Goal: Task Accomplishment & Management: Complete application form

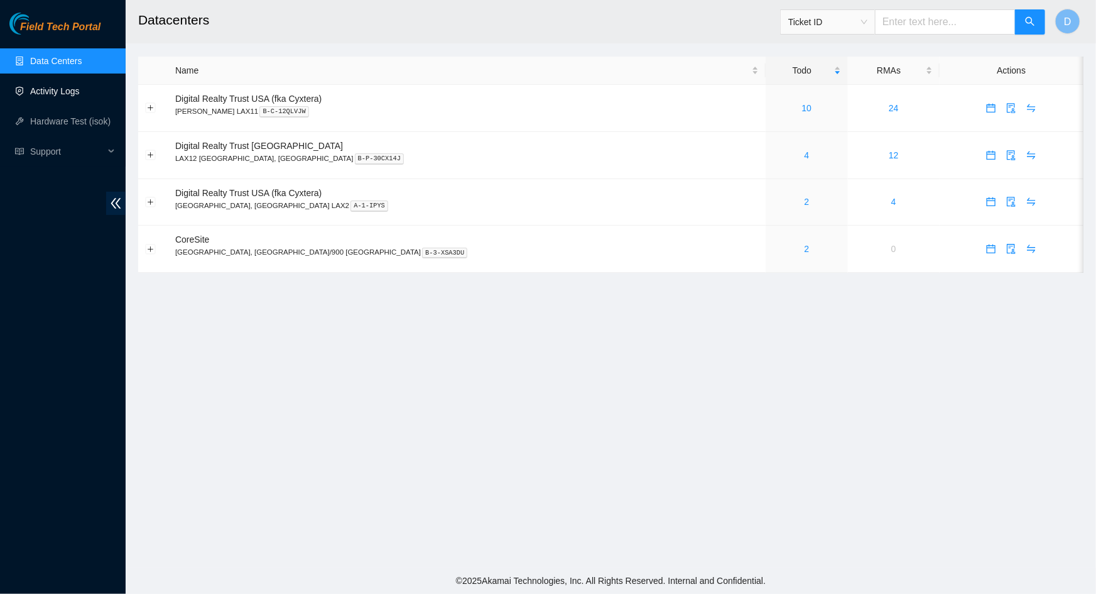
click at [58, 96] on link "Activity Logs" at bounding box center [55, 91] width 50 height 10
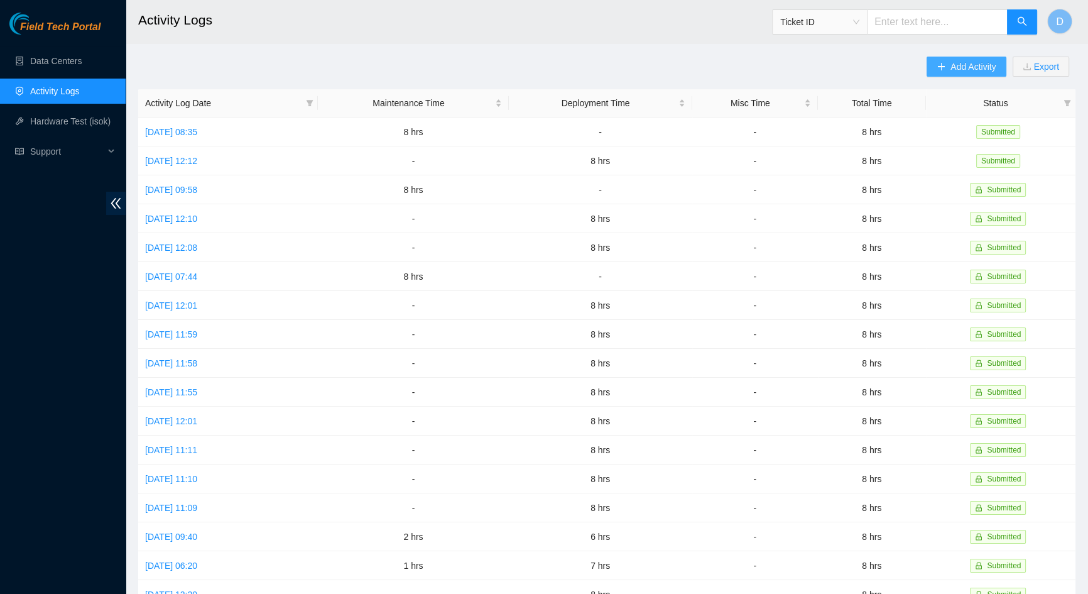
click at [937, 66] on icon "plus" at bounding box center [941, 66] width 9 height 9
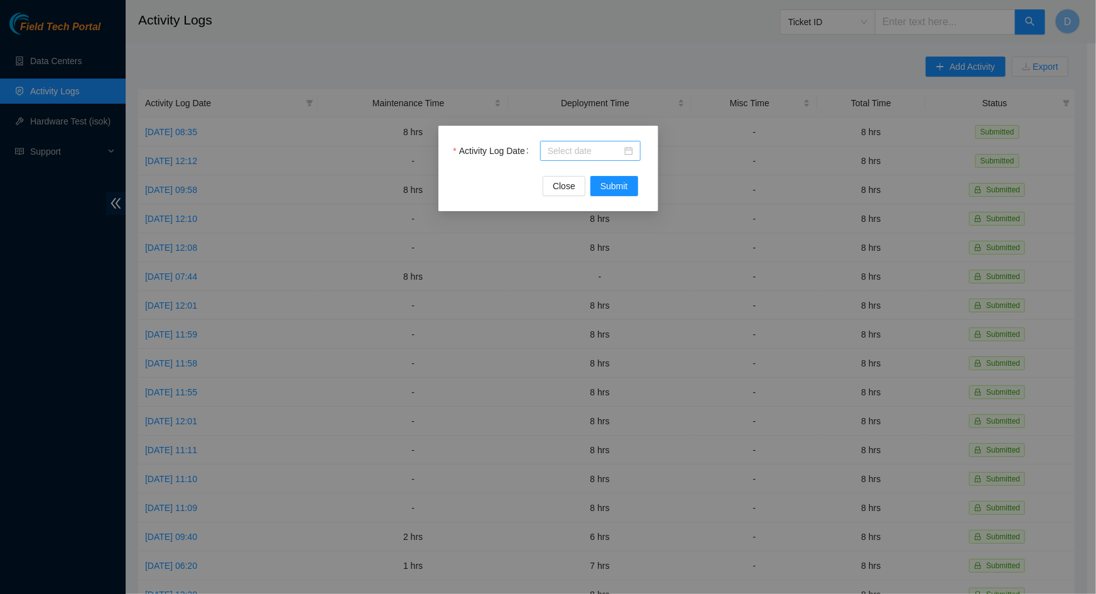
click at [589, 149] on input "Activity Log Date" at bounding box center [585, 151] width 74 height 14
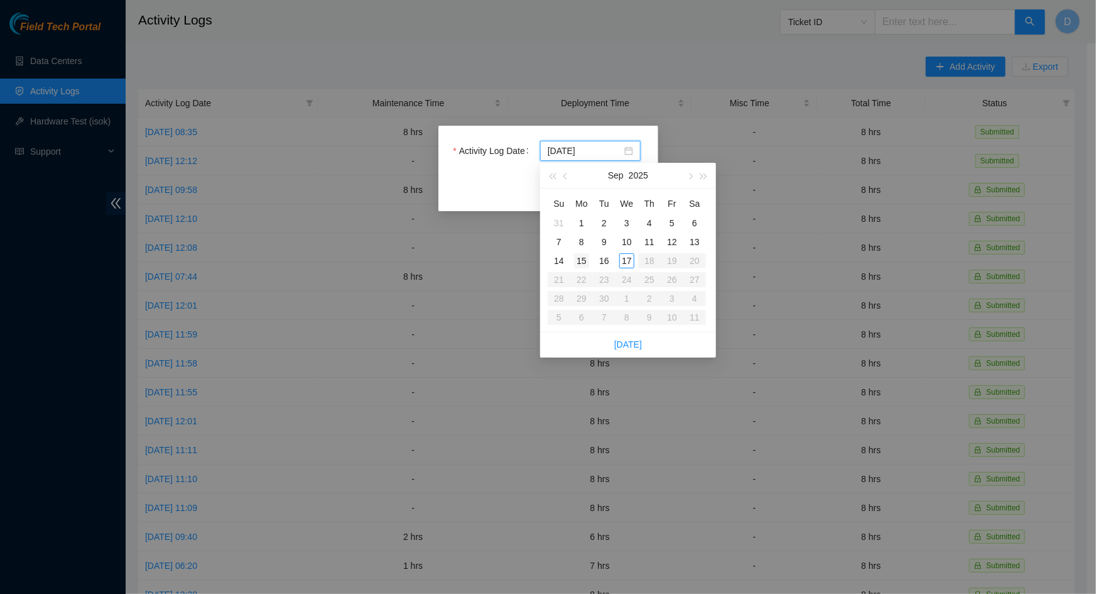
type input "[DATE]"
click at [582, 258] on div "15" at bounding box center [581, 260] width 15 height 15
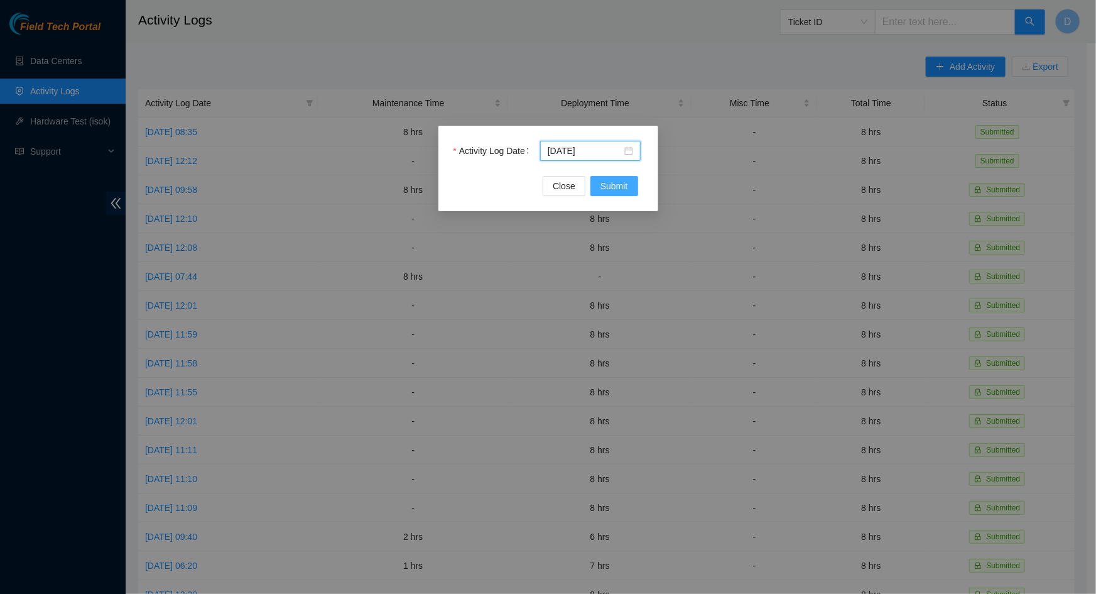
click at [629, 185] on button "Submit" at bounding box center [614, 186] width 48 height 20
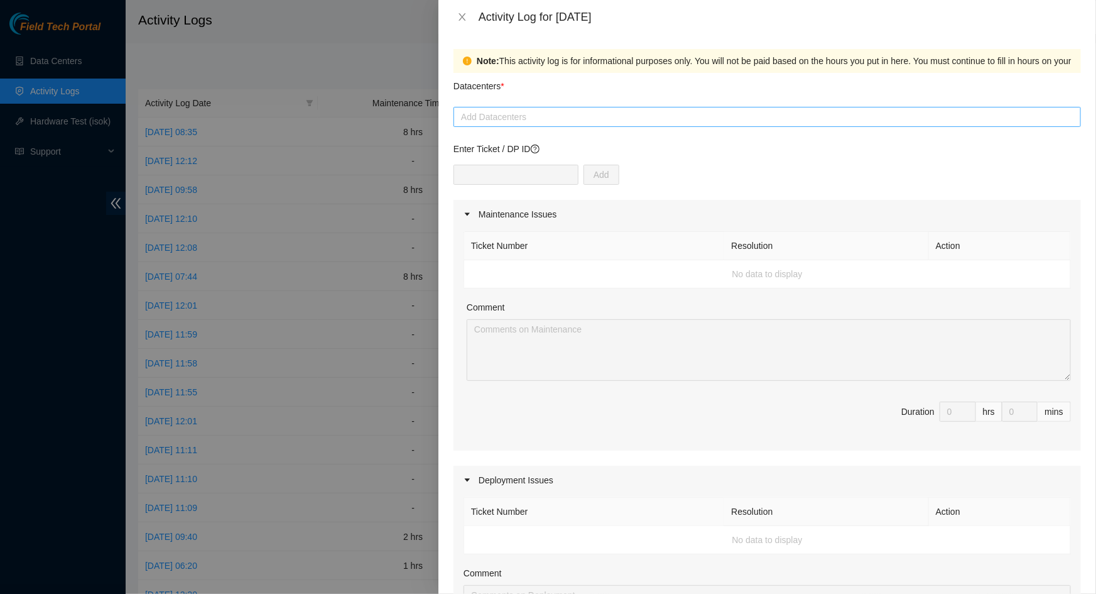
click at [561, 123] on div at bounding box center [767, 116] width 621 height 15
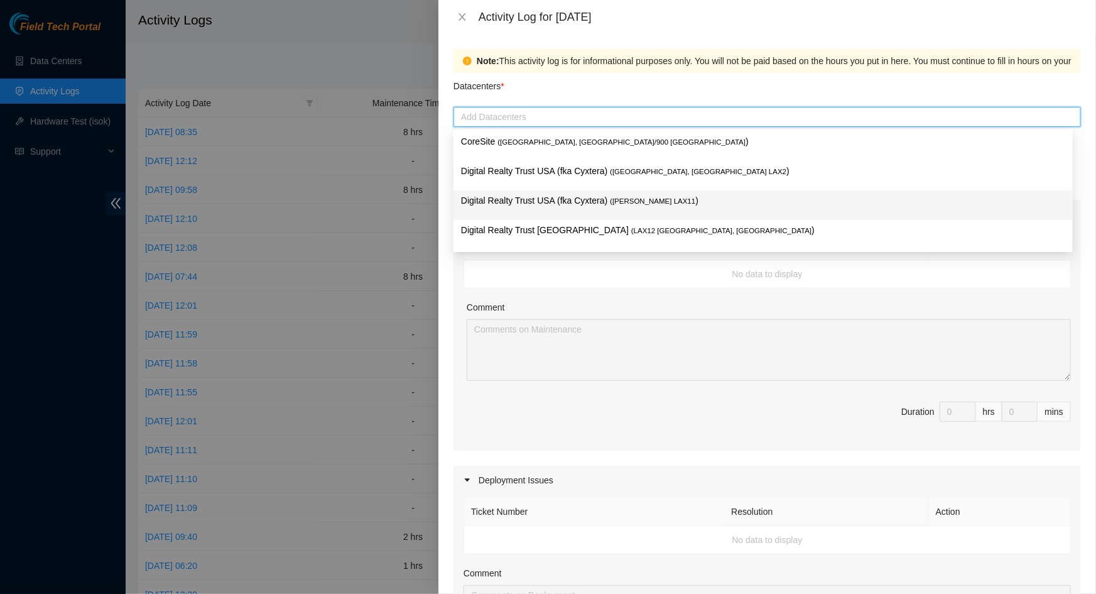
drag, startPoint x: 556, startPoint y: 198, endPoint x: 548, endPoint y: 182, distance: 18.3
click at [557, 198] on p "Digital Realty Trust USA (fka Cyxtera) ( [PERSON_NAME] LAX11 )" at bounding box center [763, 200] width 604 height 14
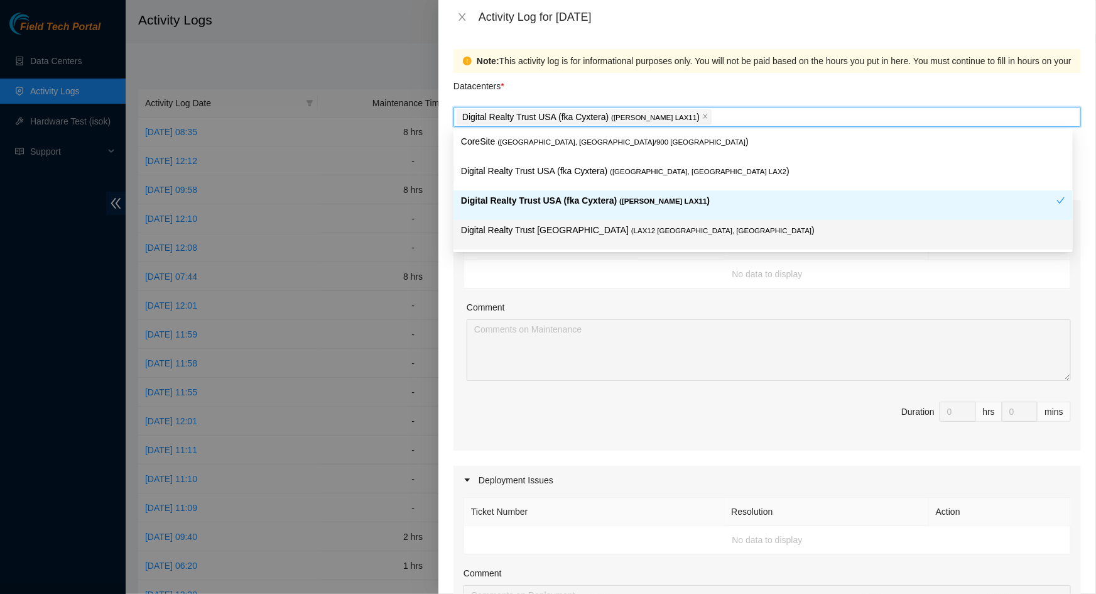
click at [650, 281] on td "No data to display" at bounding box center [767, 274] width 607 height 28
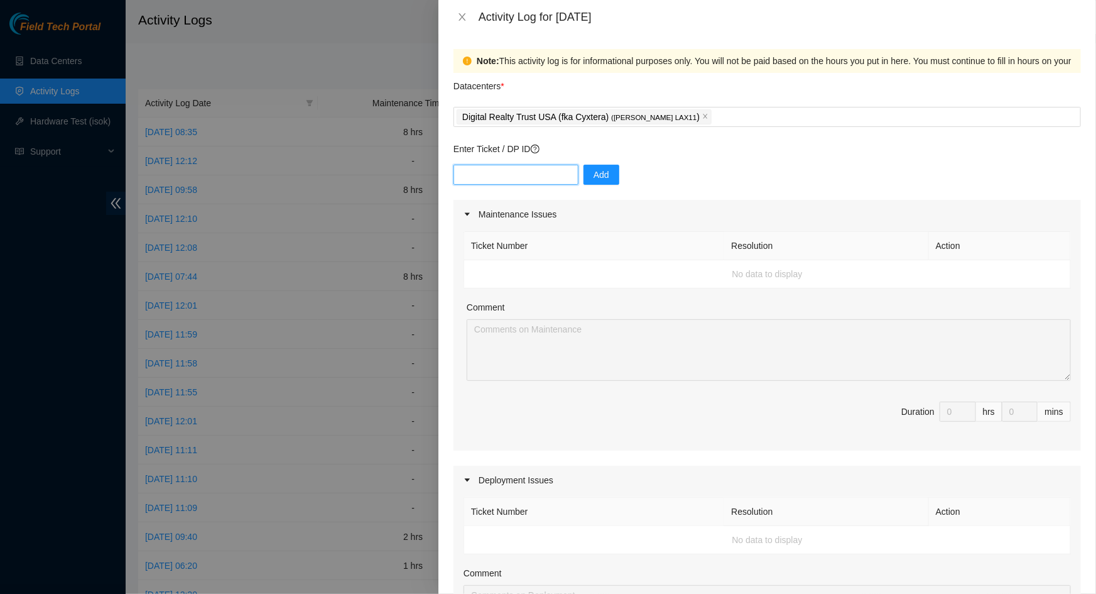
click at [529, 170] on input "text" at bounding box center [516, 175] width 125 height 20
paste input "DP79442"
type input "DP79442"
click at [599, 172] on button "Add" at bounding box center [602, 175] width 36 height 20
click at [599, 172] on button "button" at bounding box center [598, 175] width 29 height 20
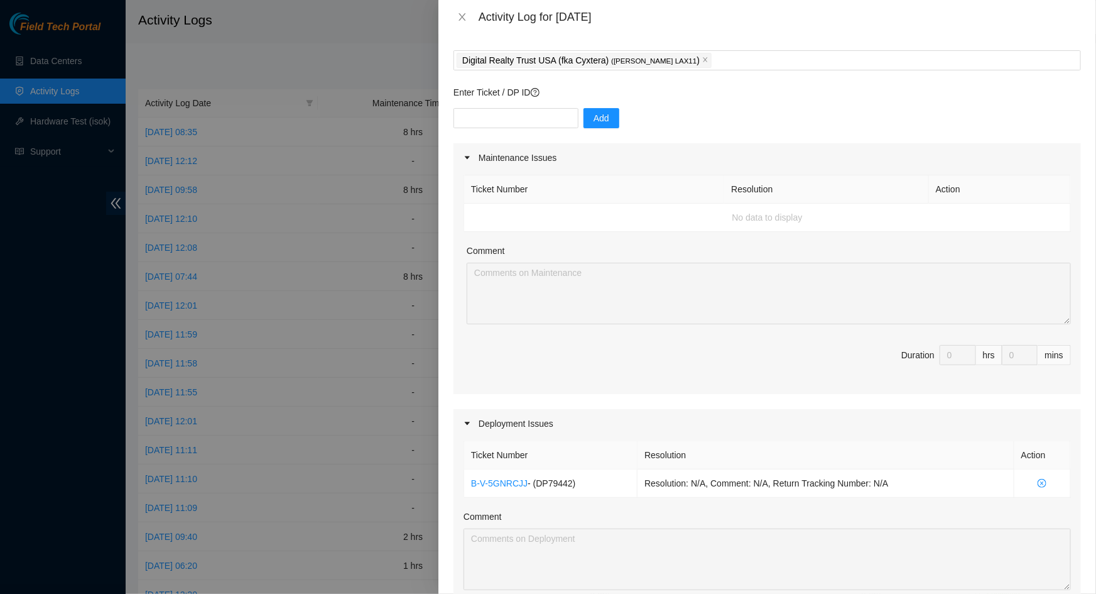
scroll to position [228, 0]
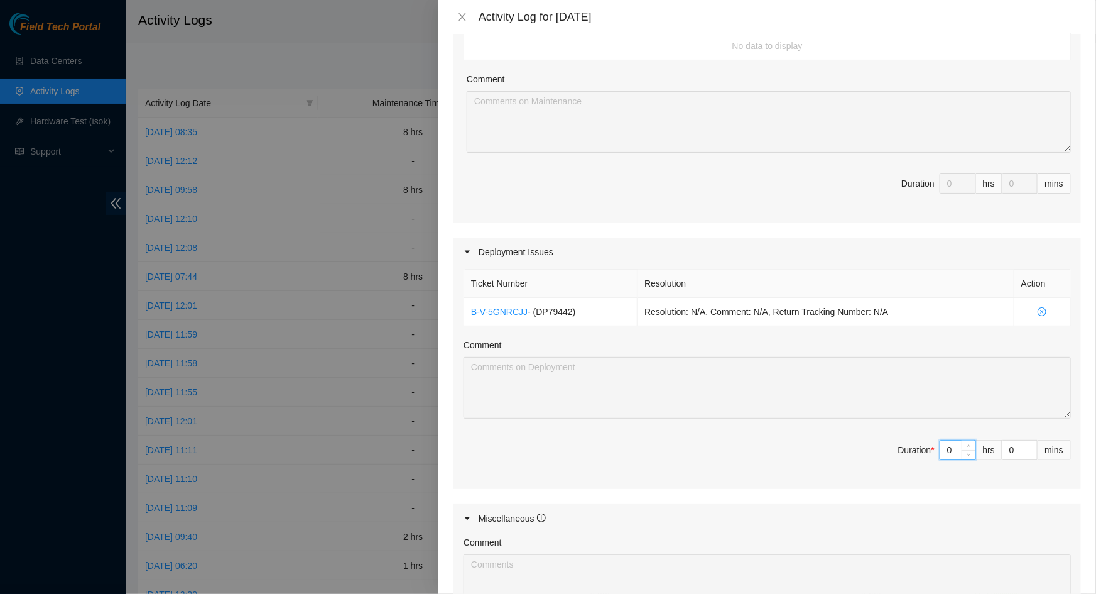
click at [942, 450] on input "0" at bounding box center [957, 449] width 35 height 19
type input "8"
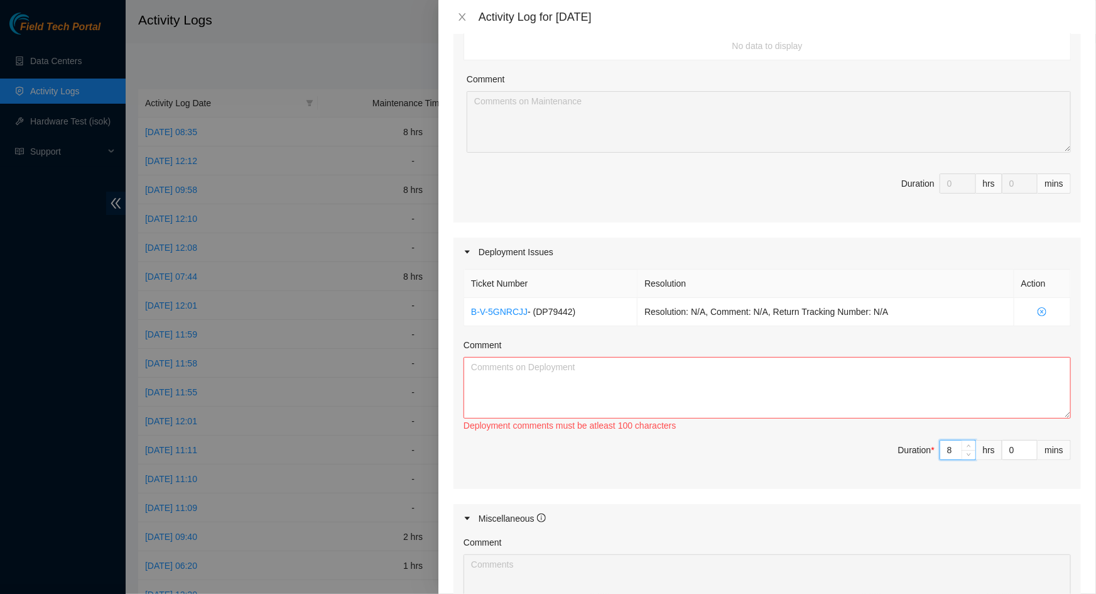
type input "8"
click at [861, 392] on textarea "Comment" at bounding box center [767, 388] width 607 height 62
paste textarea "-Prepared and ran fiber through the patch panel"
drag, startPoint x: 567, startPoint y: 312, endPoint x: 534, endPoint y: 317, distance: 33.6
click at [534, 317] on td "B-V-5GNRCJJ - ( DP79442 )" at bounding box center [550, 312] width 173 height 28
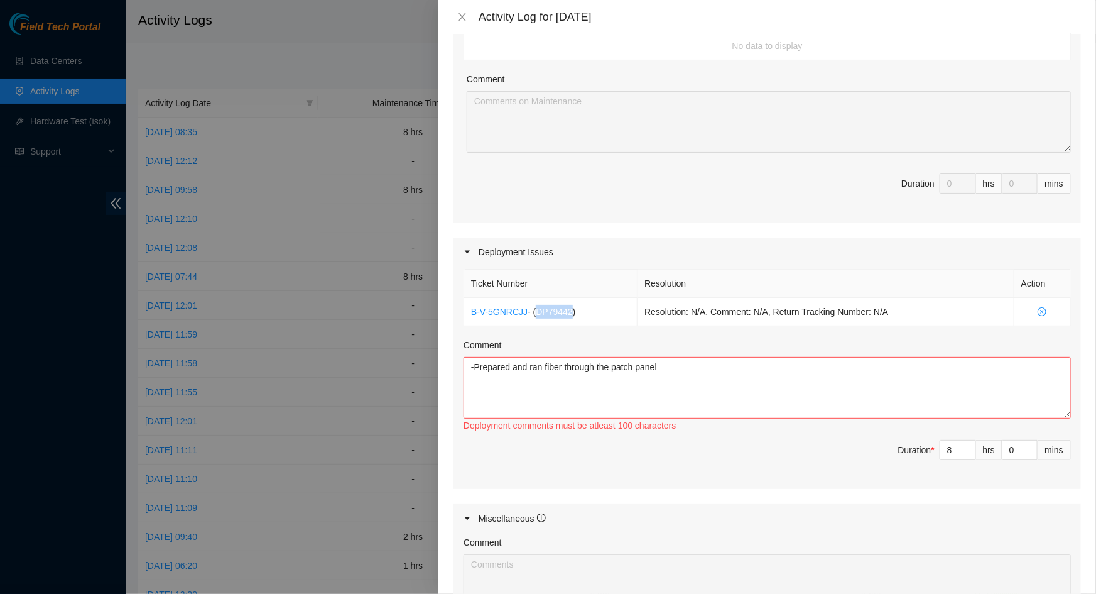
copy span "DP79442"
click at [477, 369] on textarea "-Prepared and ran fiber through the patch panel" at bounding box center [767, 388] width 607 height 62
click at [504, 369] on textarea "-Prepared and ran fiber through the patch panel" at bounding box center [767, 388] width 607 height 62
paste textarea "DP79442"
click at [683, 378] on textarea "DP79442 -Prepared and ran fiber through the patch panel" at bounding box center [767, 388] width 607 height 62
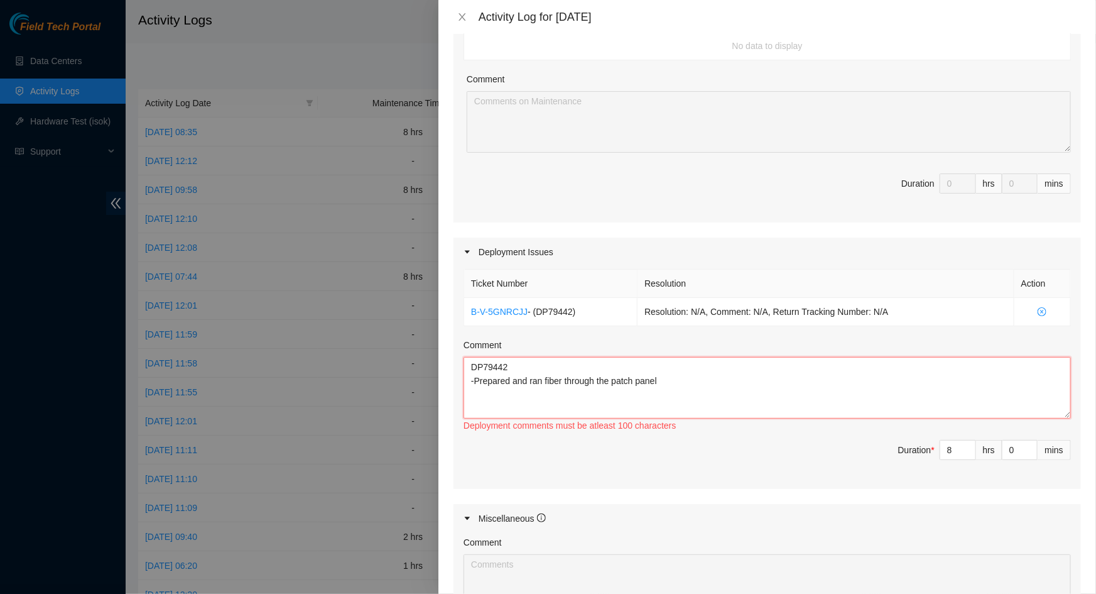
paste textarea "DP74246, DP74249, DP82980, DP82981 and DP83045 to the LAX fiber run"
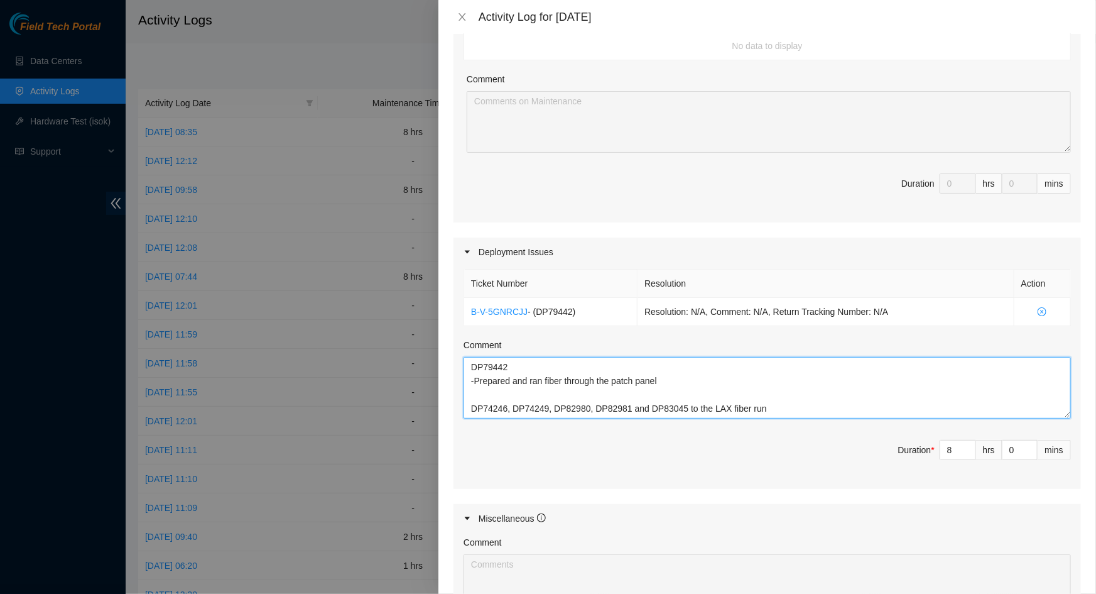
scroll to position [10, 0]
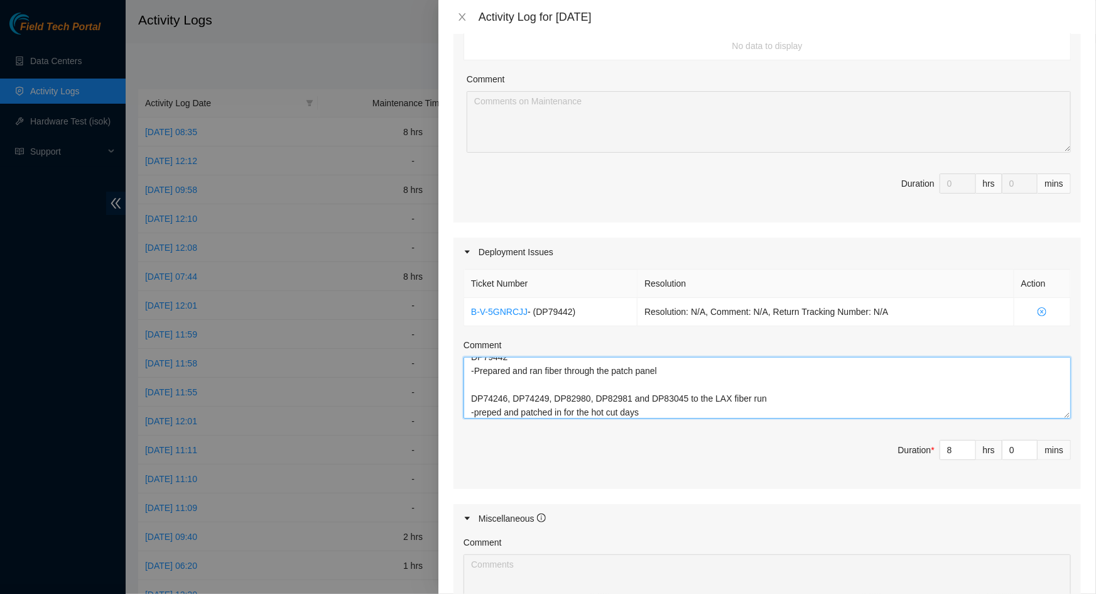
drag, startPoint x: 491, startPoint y: 410, endPoint x: 546, endPoint y: 399, distance: 55.8
click at [492, 410] on textarea "DP79442 -Prepared and ran fiber through the patch panel DP74246, DP74249, DP829…" at bounding box center [767, 388] width 607 height 62
click at [661, 392] on textarea "DP79442 -Prepared and ran fiber through the patch panel DP74246, DP74249, DP829…" at bounding box center [767, 388] width 607 height 62
click at [678, 391] on textarea "DP79442 -Prepared and ran fiber through the patch panel DP74246, DP74249, DP829…" at bounding box center [767, 388] width 607 height 62
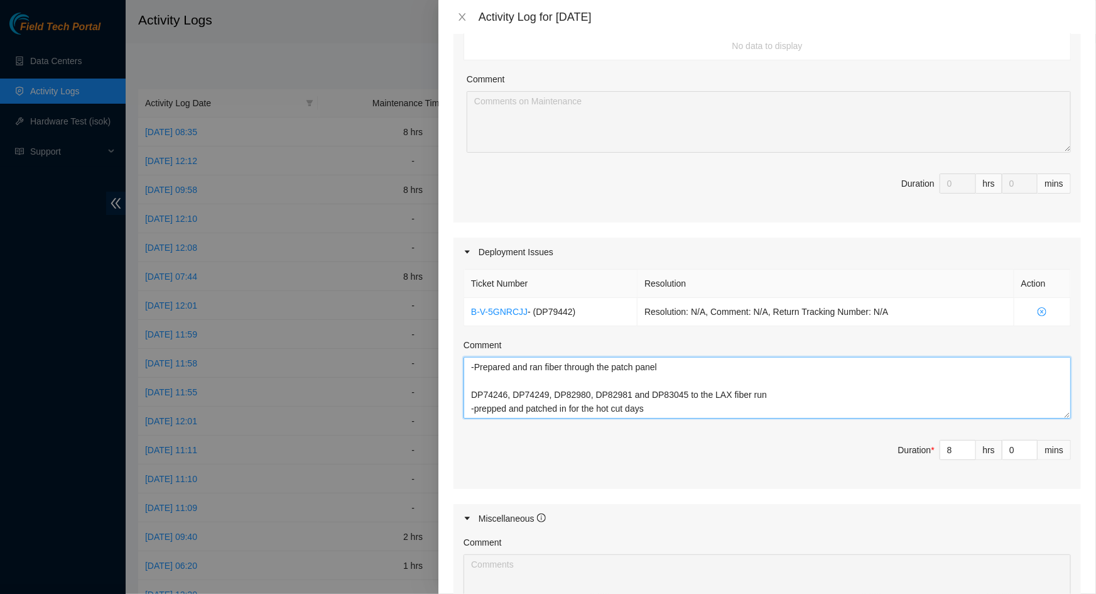
paste textarea "DP74246, DP74249, DP82980, DP82981 and DP83045 to the LAX fiber run"
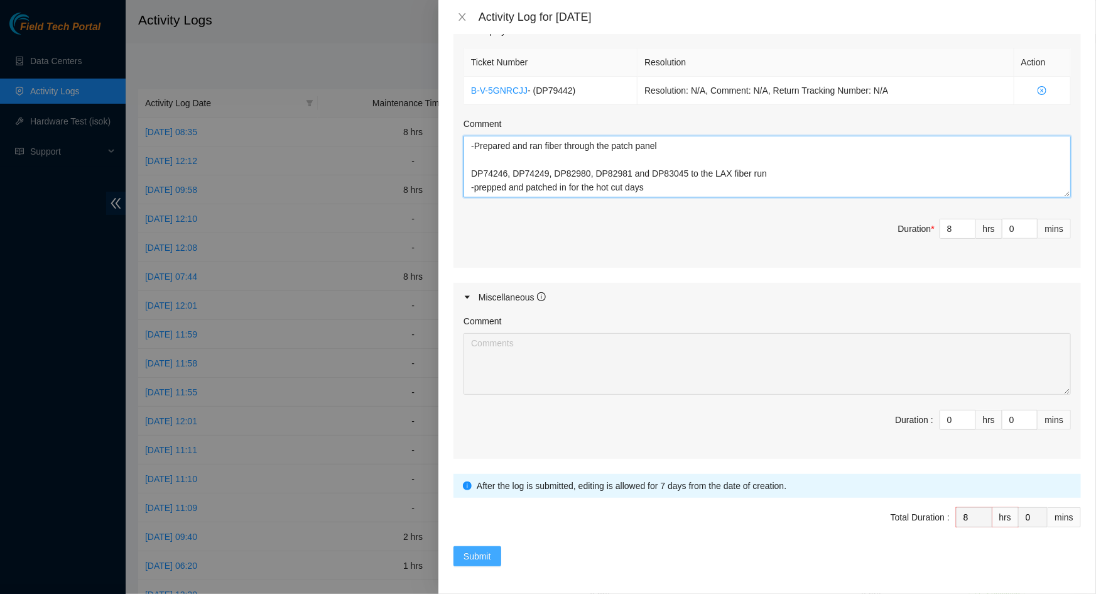
type textarea "DP79442 -Prepared and ran fiber through the patch panel DP74246, DP74249, DP829…"
click at [482, 558] on span "Submit" at bounding box center [478, 556] width 28 height 14
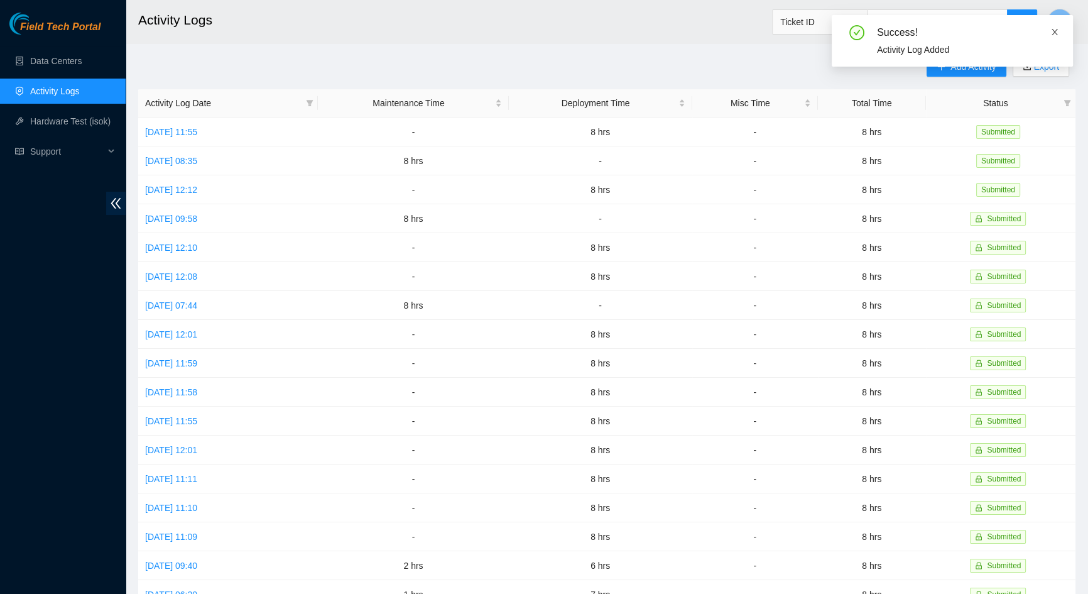
click at [1055, 29] on icon "close" at bounding box center [1054, 32] width 9 height 9
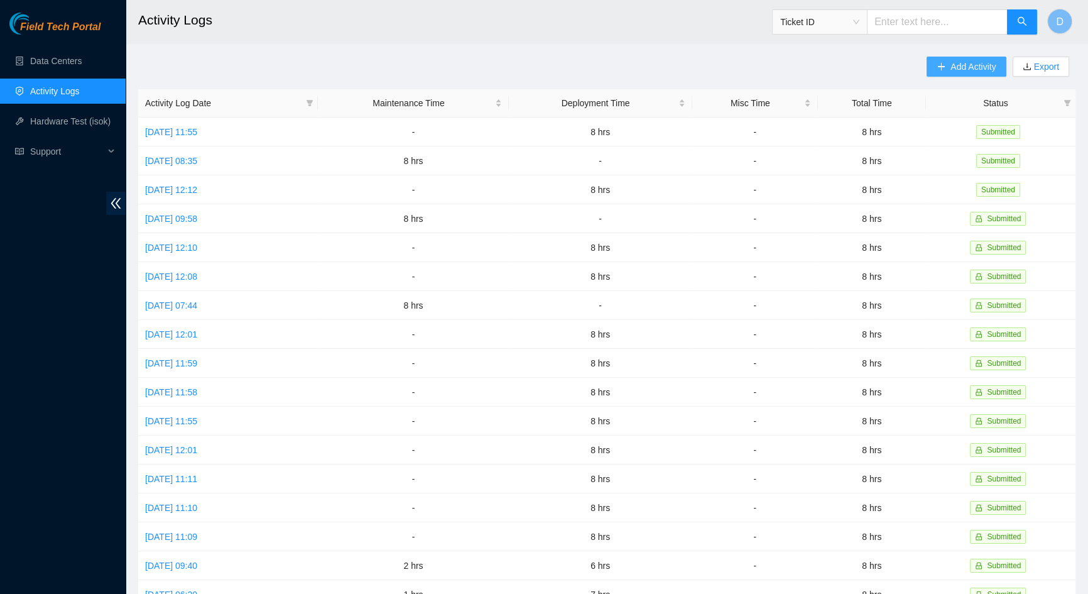
click at [974, 66] on span "Add Activity" at bounding box center [972, 67] width 45 height 14
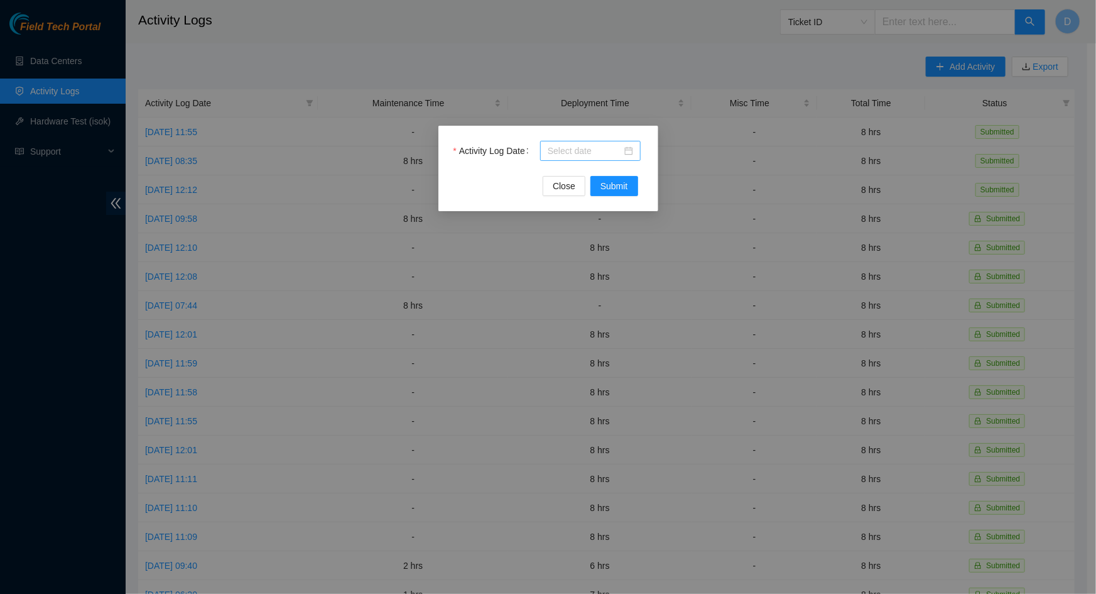
click at [596, 150] on input "Activity Log Date" at bounding box center [585, 151] width 74 height 14
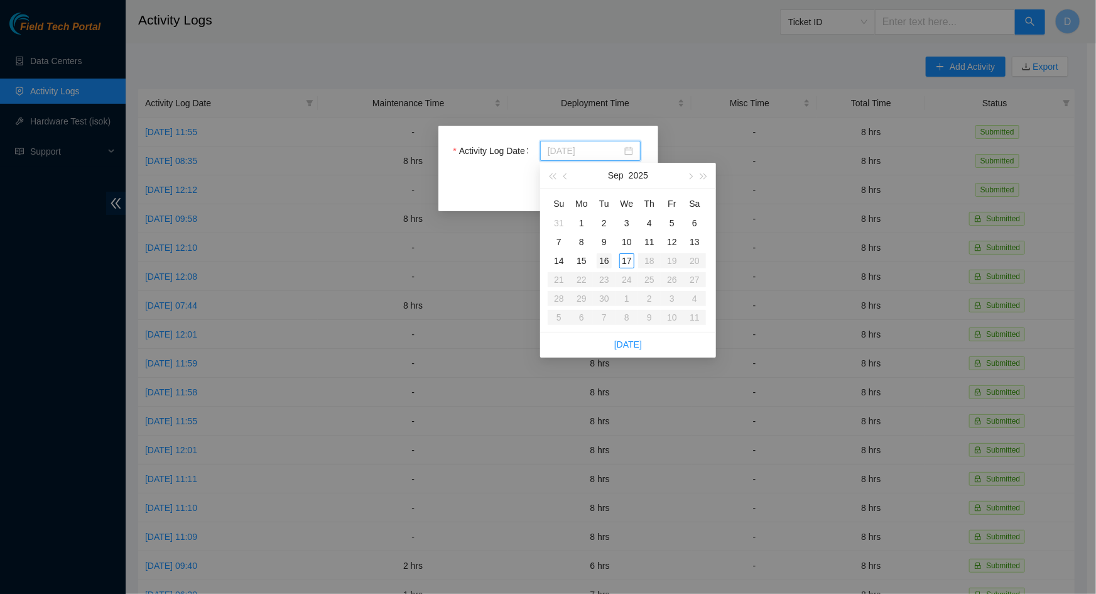
type input "[DATE]"
click at [601, 259] on div "16" at bounding box center [604, 260] width 15 height 15
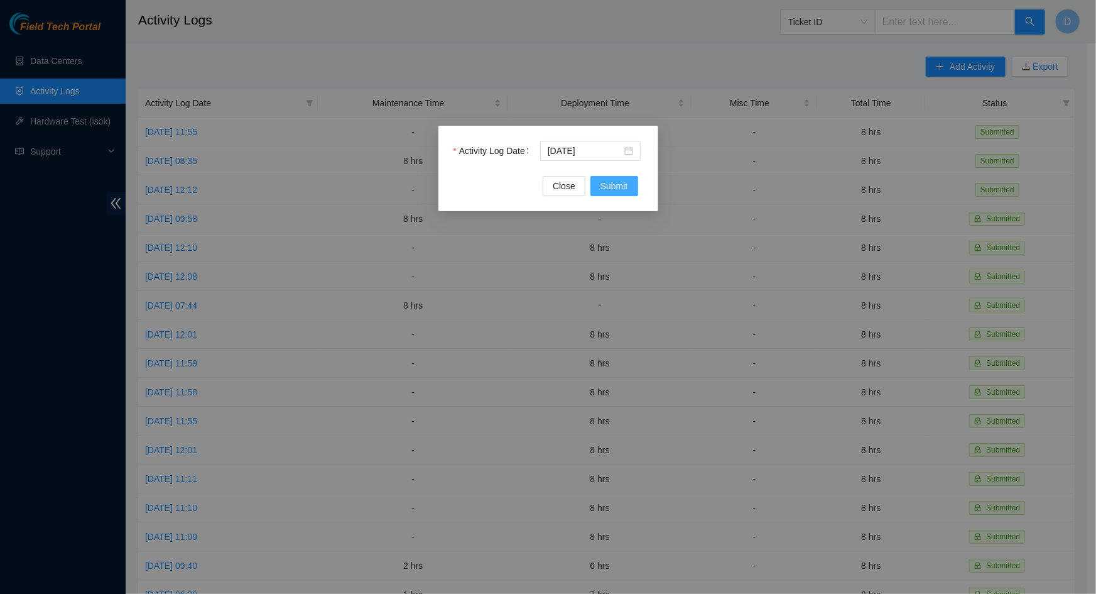
click at [622, 187] on span "Submit" at bounding box center [615, 186] width 28 height 14
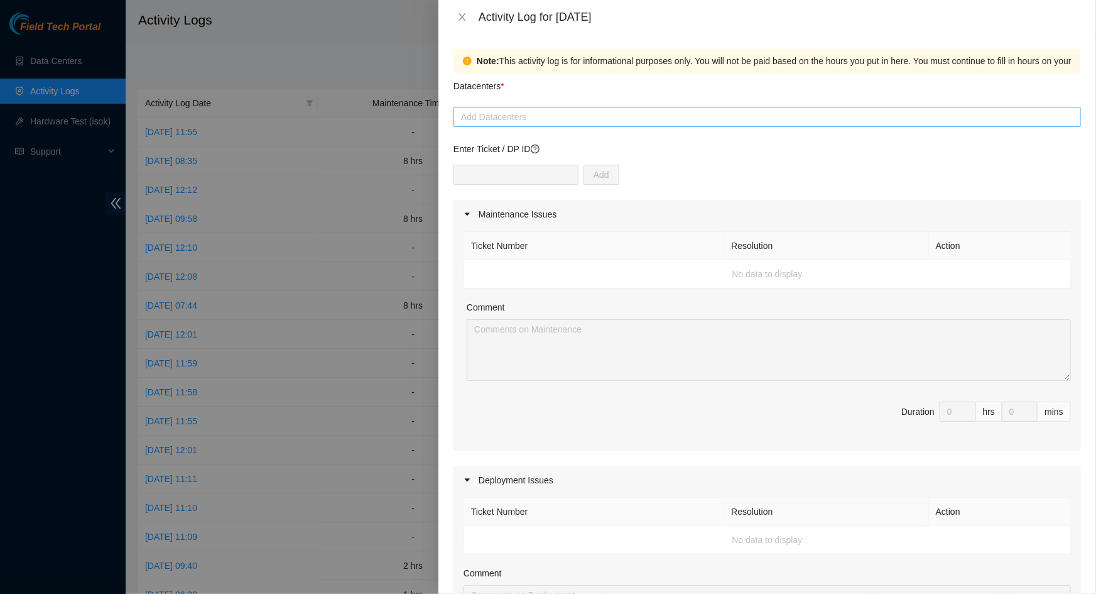
click at [572, 117] on div at bounding box center [767, 116] width 621 height 15
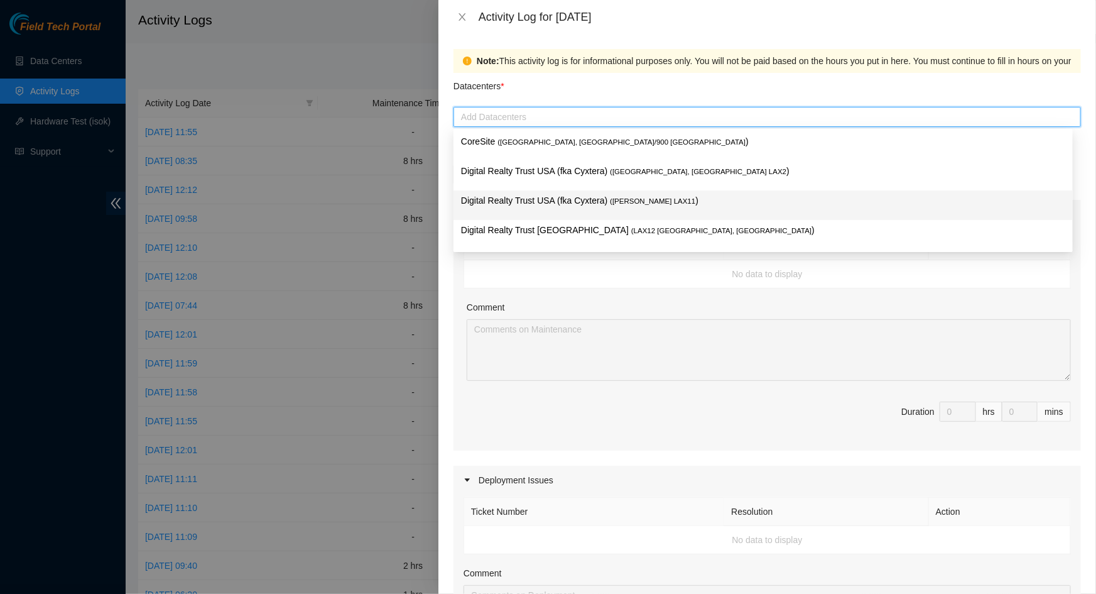
click at [552, 195] on p "Digital Realty Trust USA (fka Cyxtera) ( [PERSON_NAME] LAX11 )" at bounding box center [763, 200] width 604 height 14
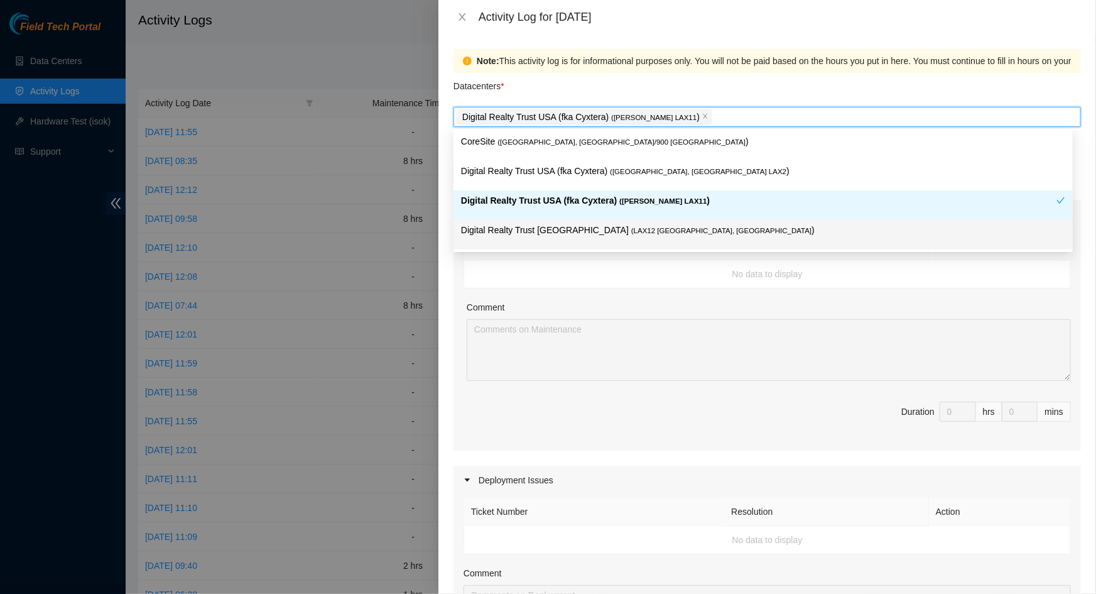
drag, startPoint x: 661, startPoint y: 283, endPoint x: 630, endPoint y: 248, distance: 47.2
click at [660, 280] on td "No data to display" at bounding box center [767, 274] width 607 height 28
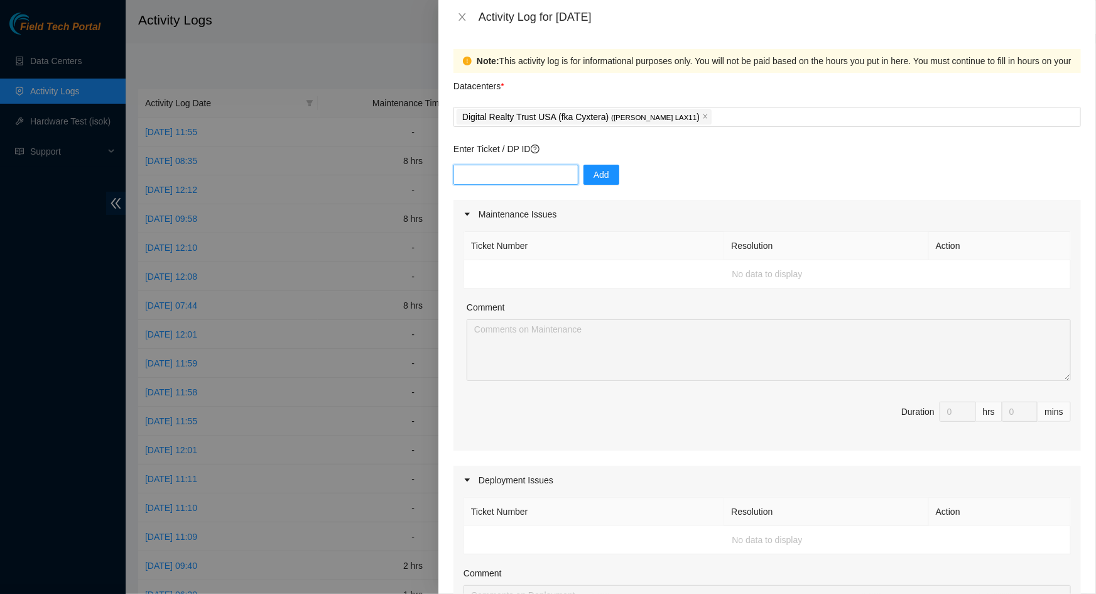
drag, startPoint x: 517, startPoint y: 171, endPoint x: 545, endPoint y: 173, distance: 27.8
click at [517, 171] on input "text" at bounding box center [516, 175] width 125 height 20
paste input "DP79442"
type input "DP79442"
click at [594, 171] on span "Add" at bounding box center [602, 175] width 16 height 14
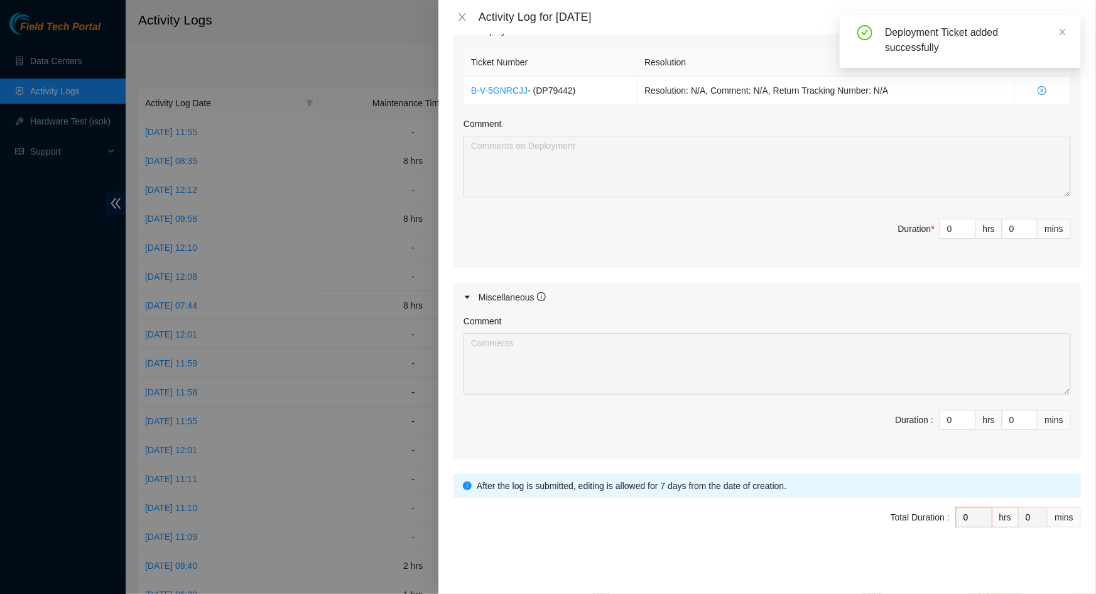
scroll to position [0, 0]
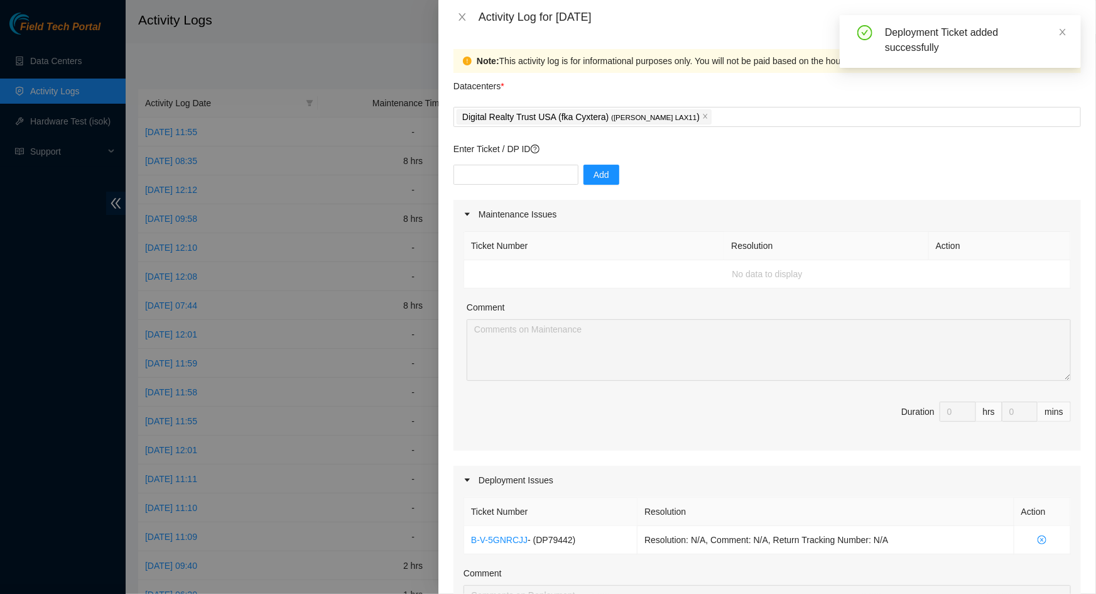
click at [540, 187] on div "Add" at bounding box center [768, 182] width 628 height 35
click at [540, 182] on input "text" at bounding box center [516, 175] width 125 height 20
paste input "DP74246"
type input "DP74246"
click at [594, 170] on span "Add" at bounding box center [602, 175] width 16 height 14
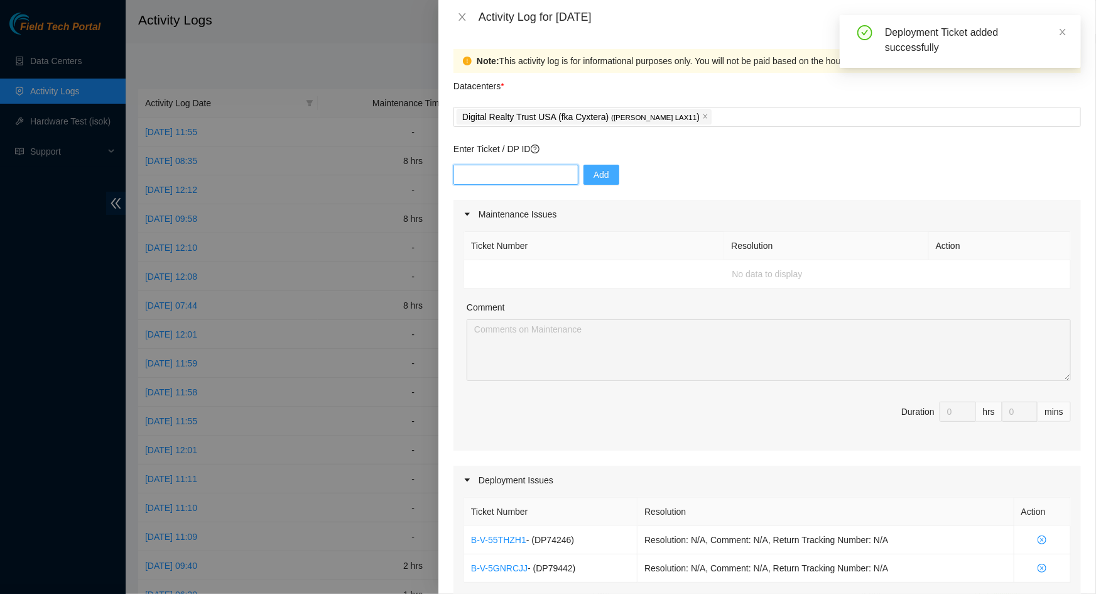
click at [526, 182] on input "text" at bounding box center [516, 175] width 125 height 20
paste input "DP83045"
type input "DP83045"
click at [595, 168] on span "Add" at bounding box center [602, 175] width 16 height 14
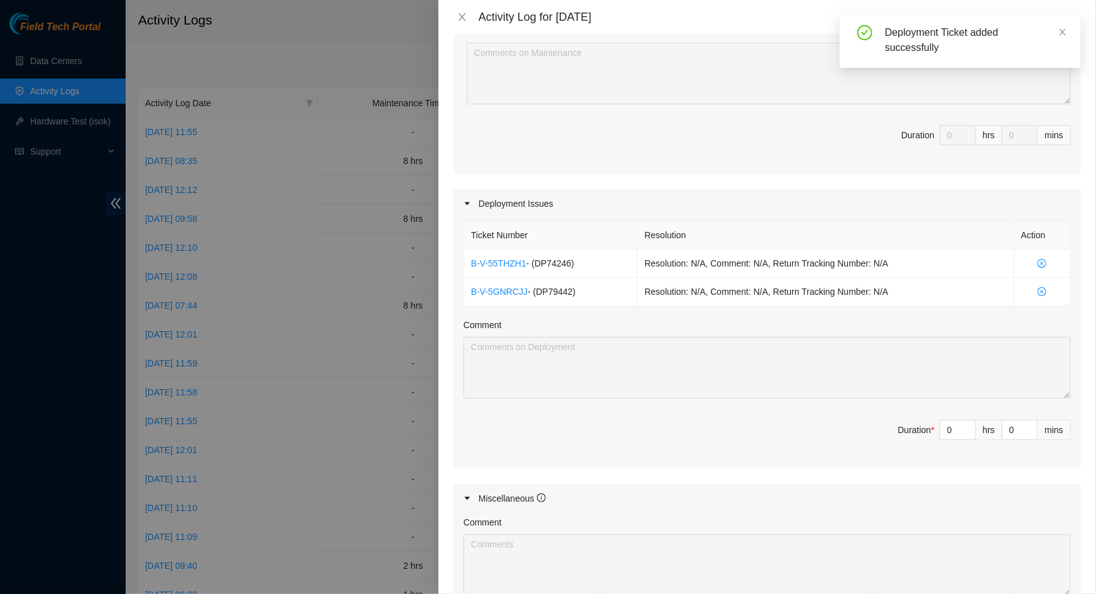
scroll to position [477, 0]
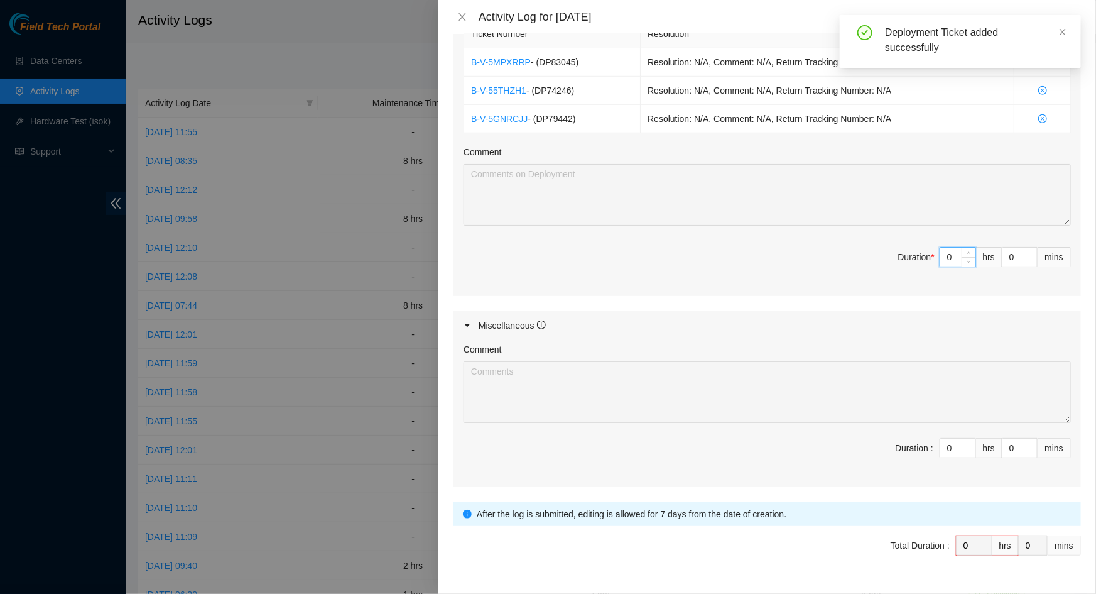
click at [948, 250] on input "0" at bounding box center [957, 257] width 35 height 19
type input "8"
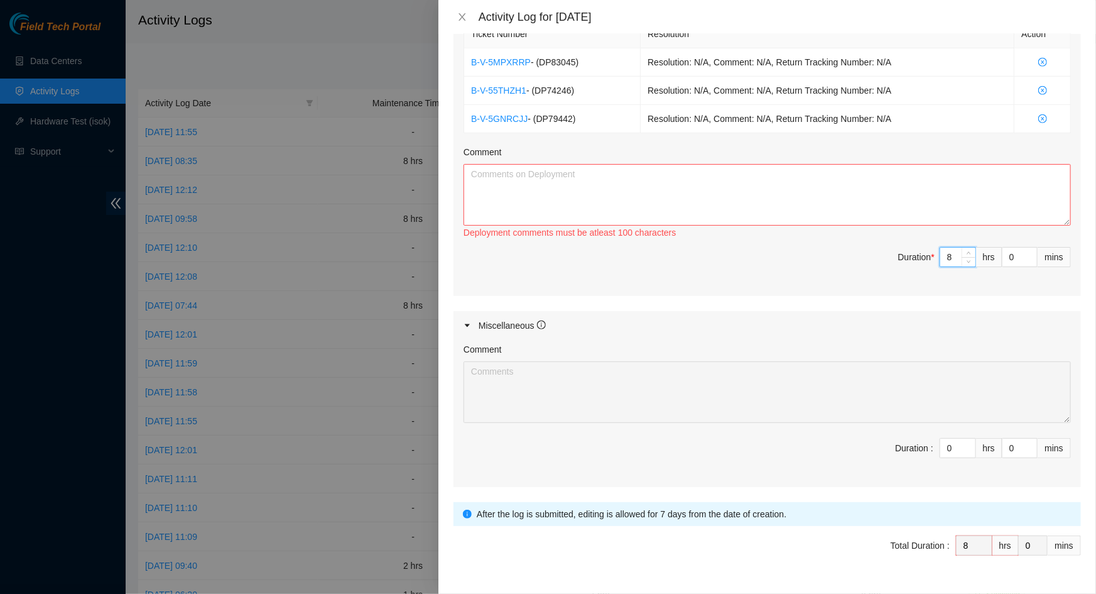
type input "8"
click at [792, 192] on textarea "Comment" at bounding box center [767, 195] width 607 height 62
paste textarea "DP79442 -Prepared and ran fiber through the patch panel DP74246, DP74249, DP829…"
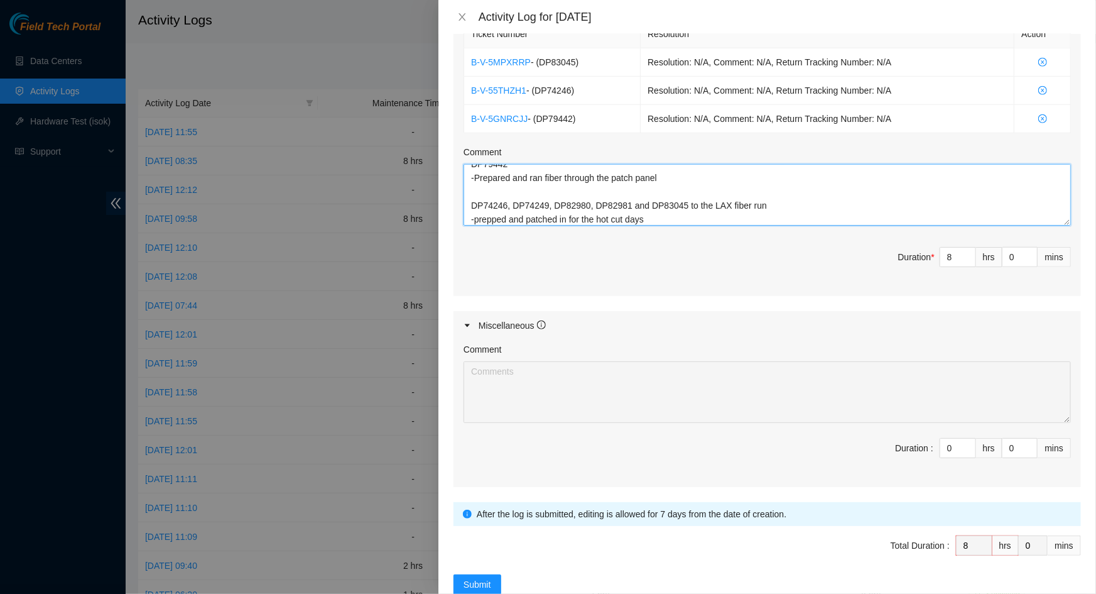
scroll to position [506, 0]
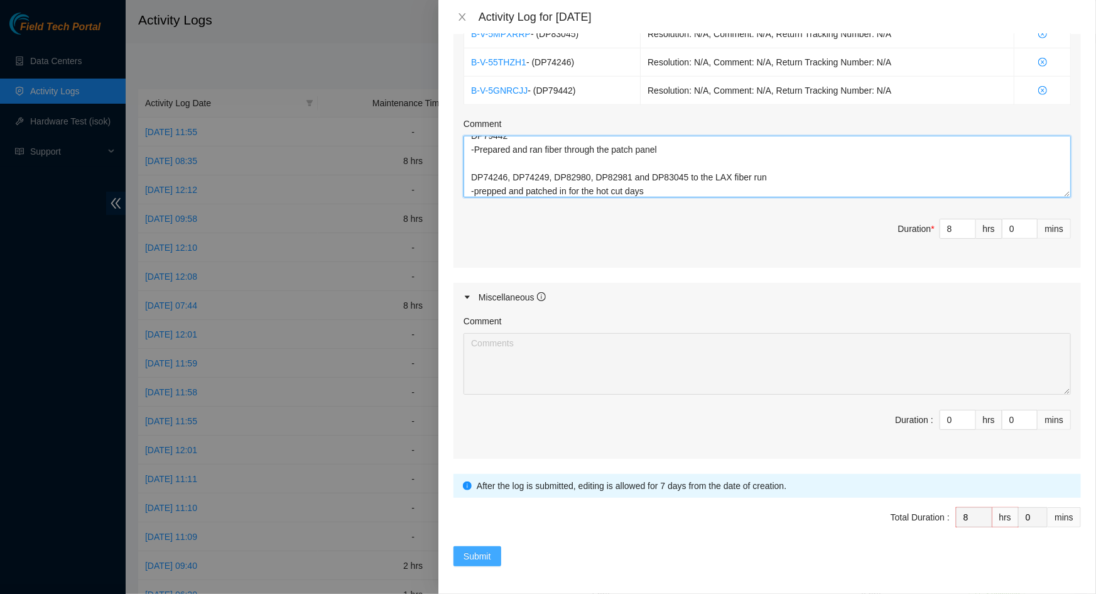
type textarea "DP79442 -Prepared and ran fiber through the patch panel DP74246, DP74249, DP829…"
click at [489, 551] on span "Submit" at bounding box center [478, 556] width 28 height 14
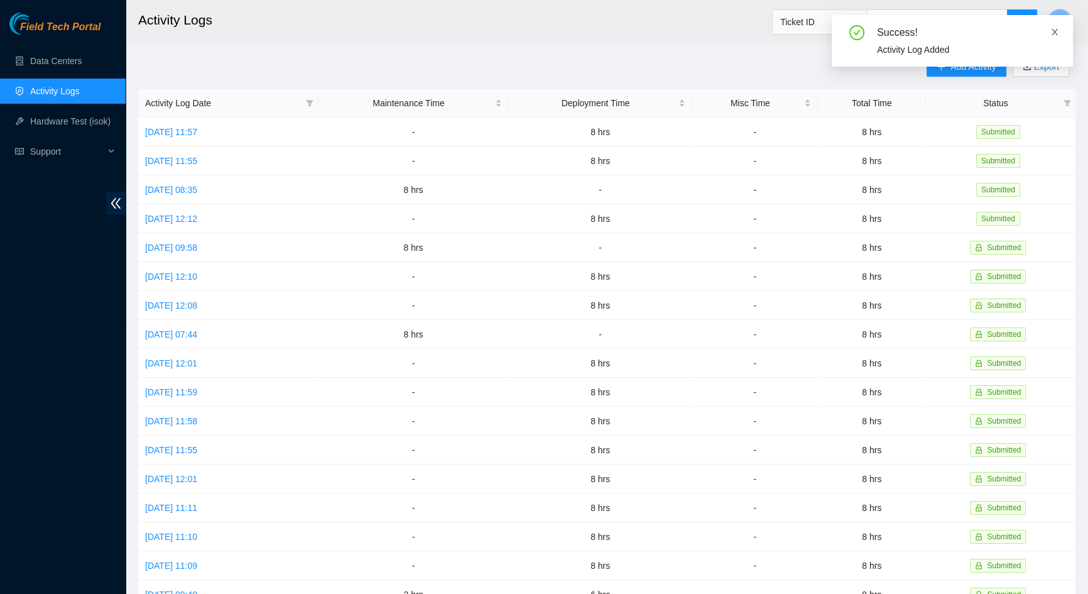
click at [1058, 33] on icon "close" at bounding box center [1054, 32] width 9 height 9
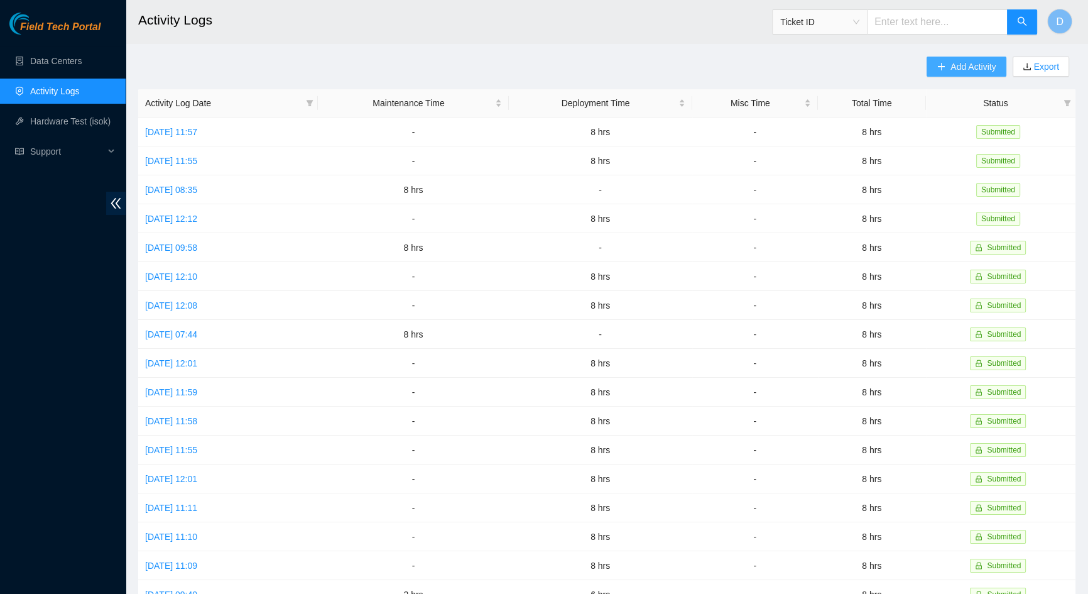
click at [991, 63] on span "Add Activity" at bounding box center [972, 67] width 45 height 14
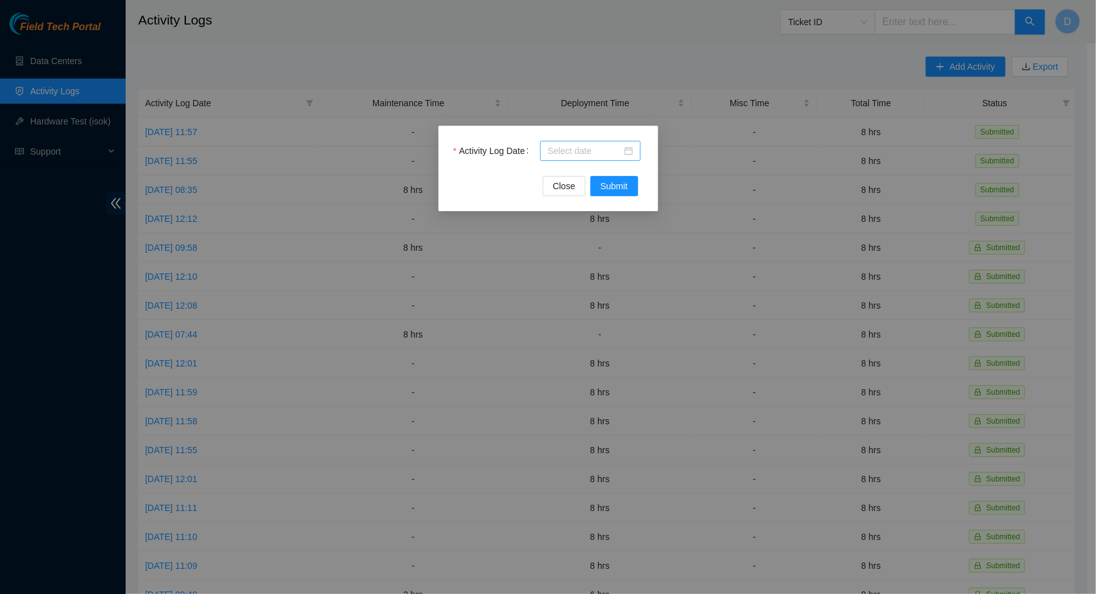
click at [604, 152] on input "Activity Log Date" at bounding box center [585, 151] width 74 height 14
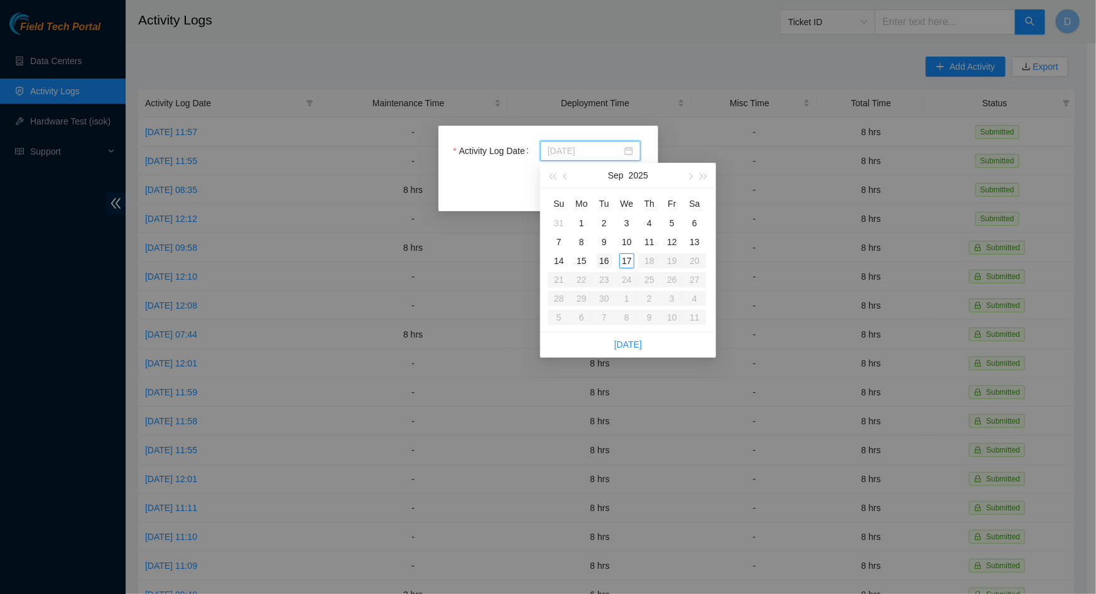
type input "[DATE]"
click at [627, 261] on div "17" at bounding box center [626, 260] width 15 height 15
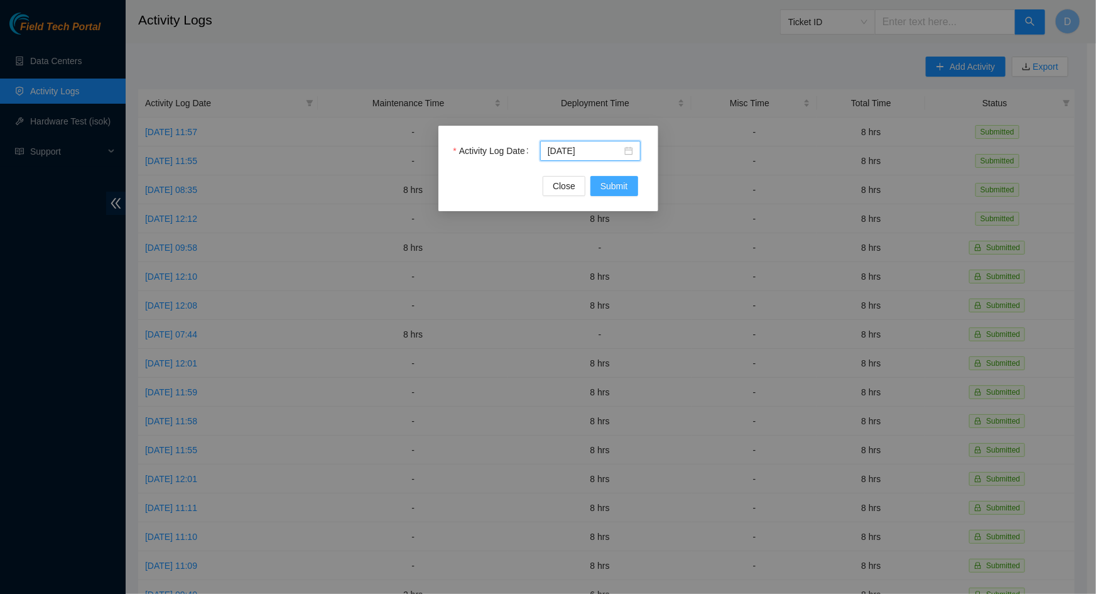
click at [621, 183] on span "Submit" at bounding box center [615, 186] width 28 height 14
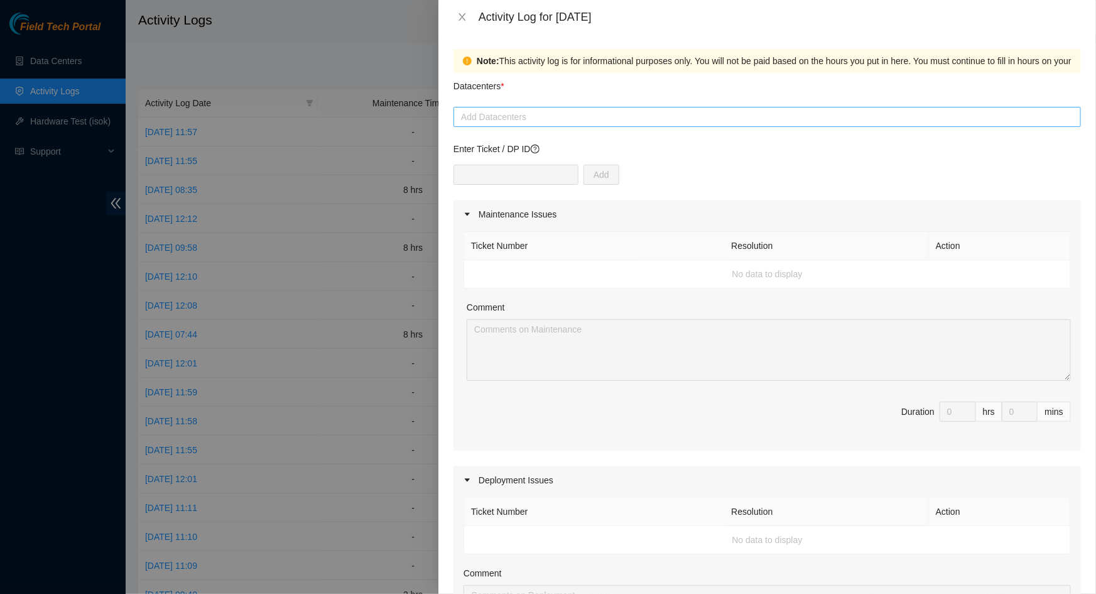
click at [541, 116] on div at bounding box center [767, 116] width 621 height 15
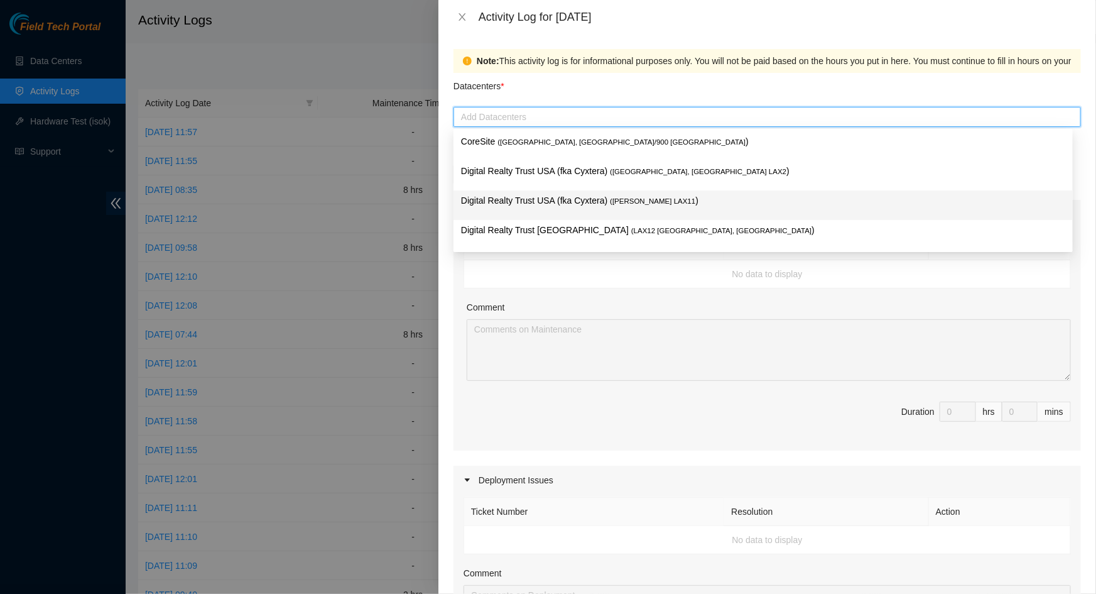
click at [584, 200] on p "Digital Realty Trust USA (fka Cyxtera) ( [PERSON_NAME] LAX11 )" at bounding box center [763, 200] width 604 height 14
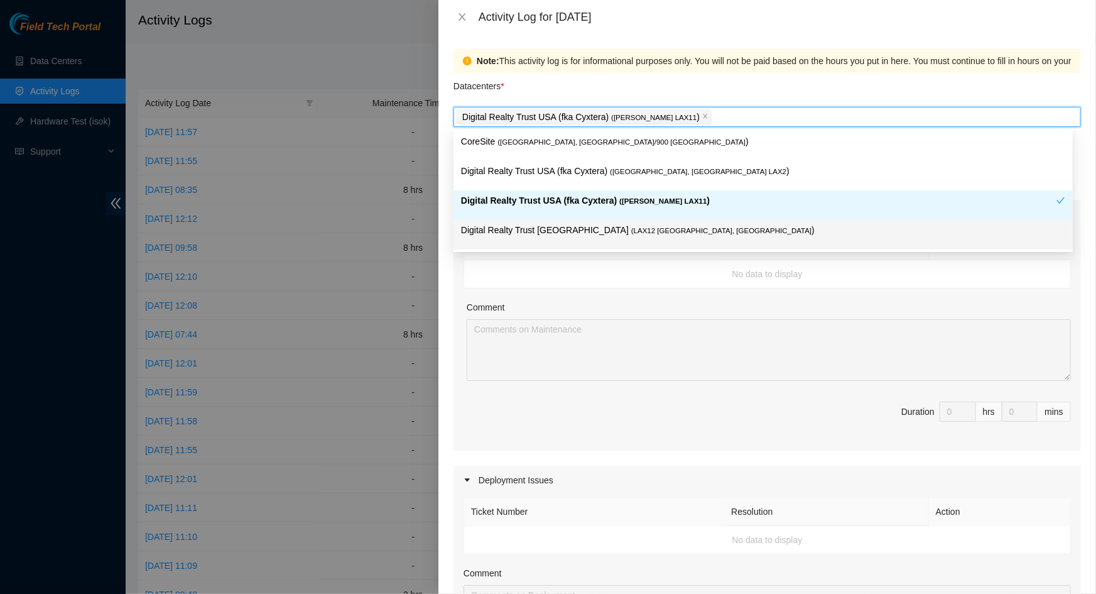
drag, startPoint x: 682, startPoint y: 249, endPoint x: 547, endPoint y: 212, distance: 139.9
click at [678, 248] on div "Digital Realty Trust [GEOGRAPHIC_DATA] ( LAX12 [GEOGRAPHIC_DATA], [GEOGRAPHIC_D…" at bounding box center [763, 235] width 619 height 30
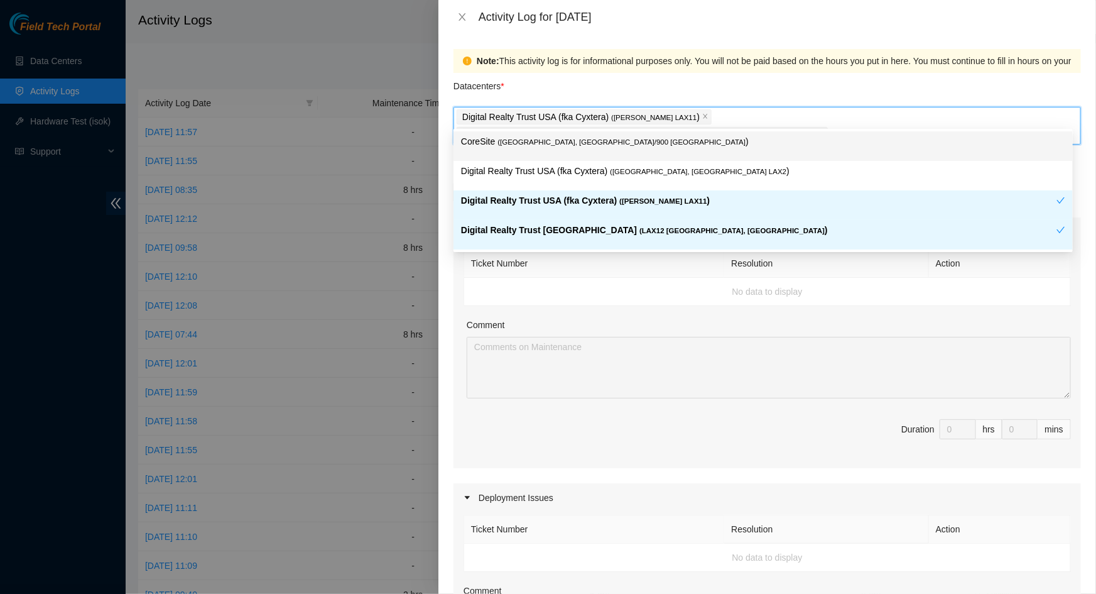
click at [825, 131] on icon "close" at bounding box center [822, 134] width 6 height 6
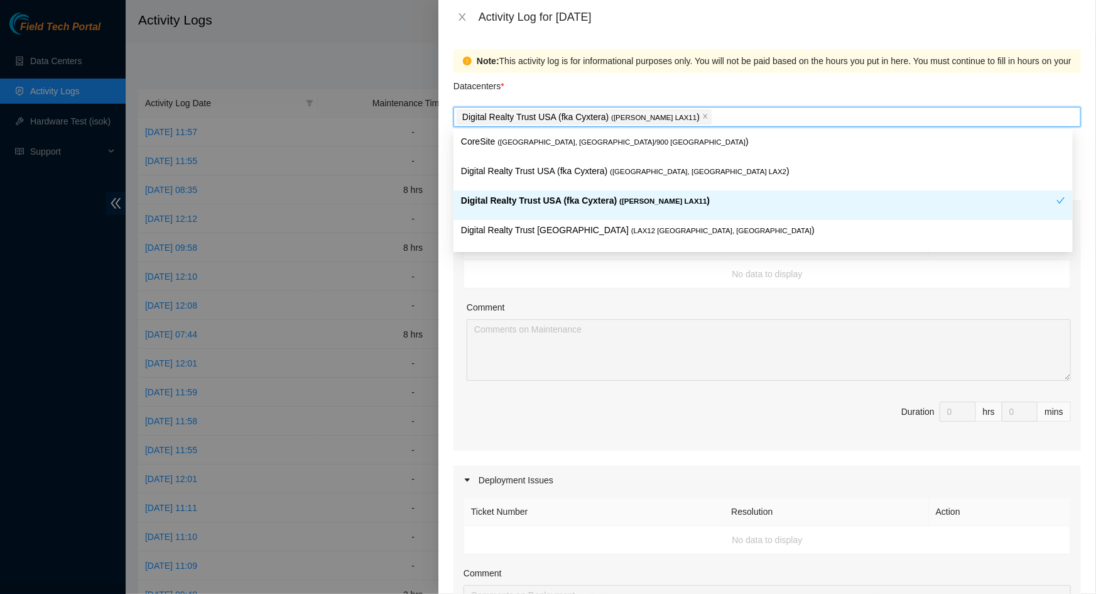
drag, startPoint x: 582, startPoint y: 300, endPoint x: 584, endPoint y: 273, distance: 27.0
click at [582, 297] on div "Ticket Number Resolution Action No data to display Comment Duration 0 hrs 0 mins" at bounding box center [768, 340] width 628 height 222
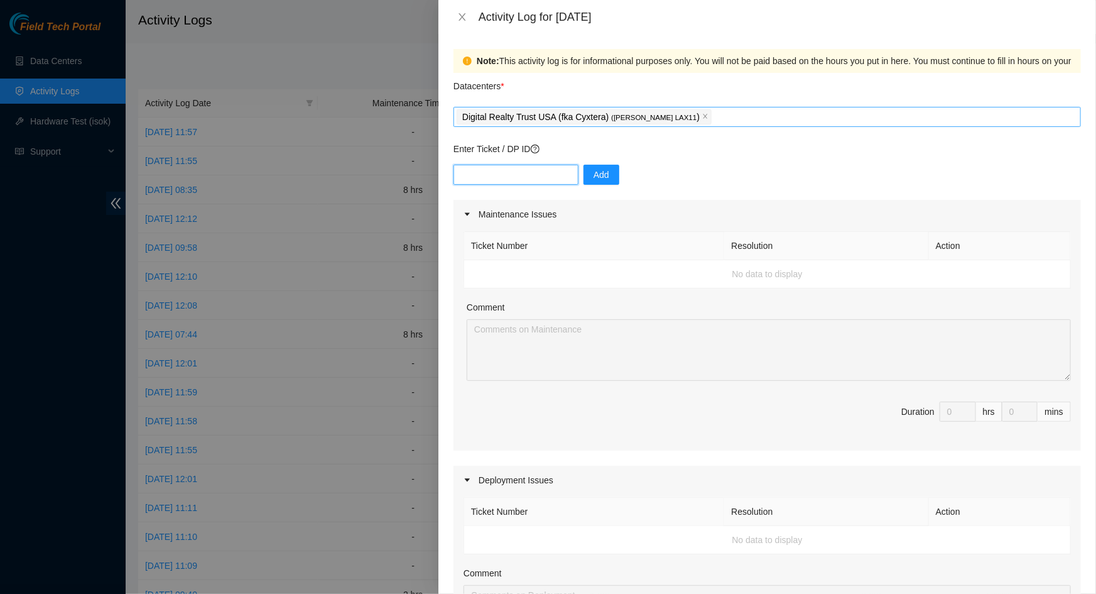
click at [538, 175] on input "text" at bounding box center [516, 175] width 125 height 20
paste input "DP82981"
type input "DP82981"
click at [602, 177] on button "Add" at bounding box center [602, 175] width 36 height 20
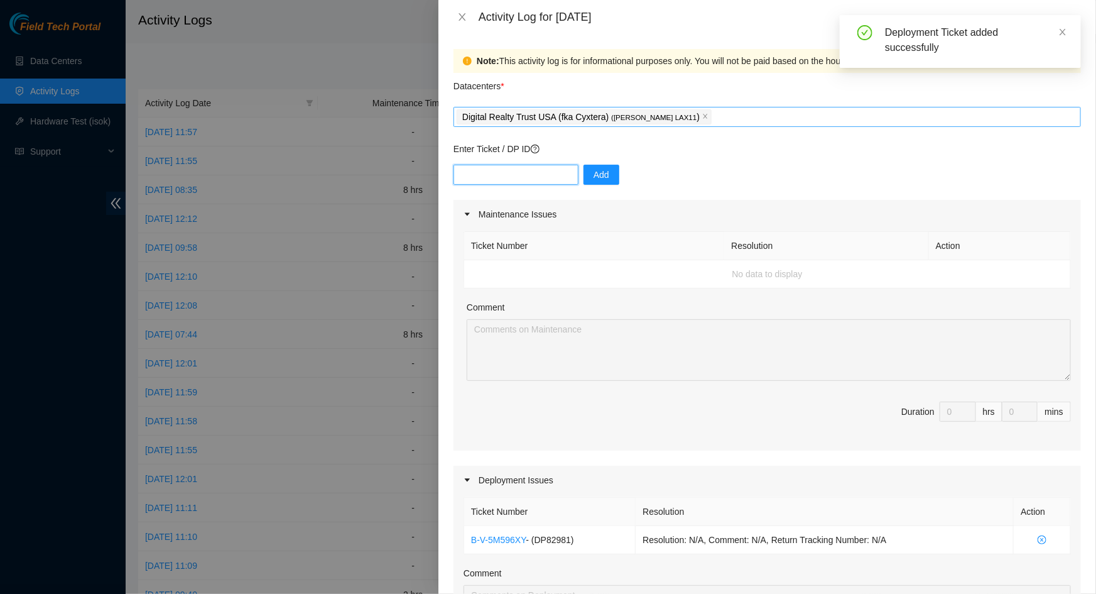
click at [509, 173] on input "text" at bounding box center [516, 175] width 125 height 20
paste input "DP82980"
type input "DP82980"
click at [594, 175] on span "Add" at bounding box center [602, 175] width 16 height 14
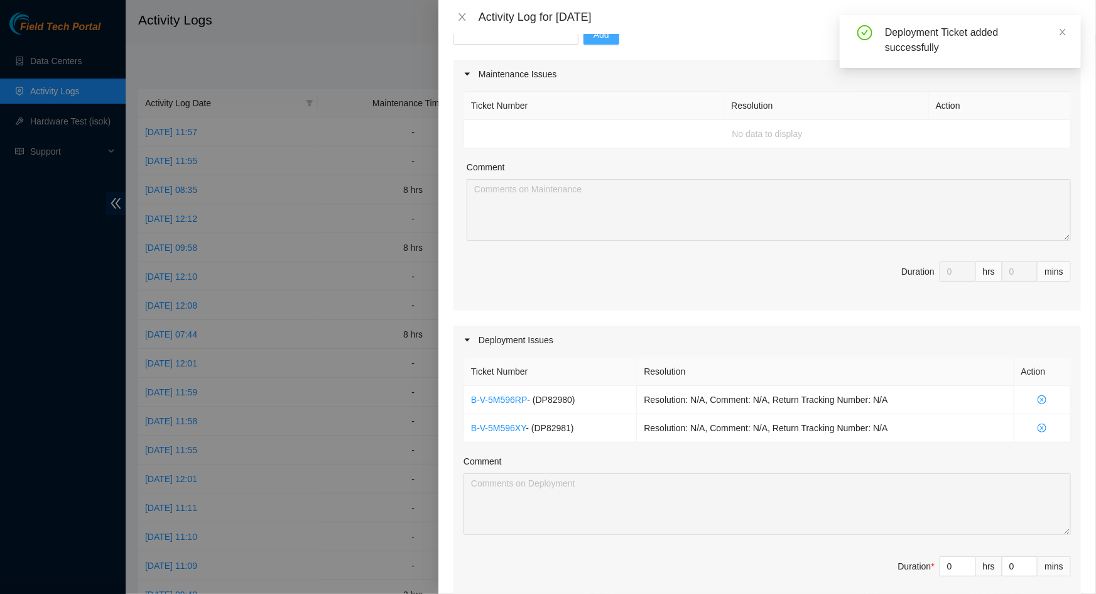
scroll to position [285, 0]
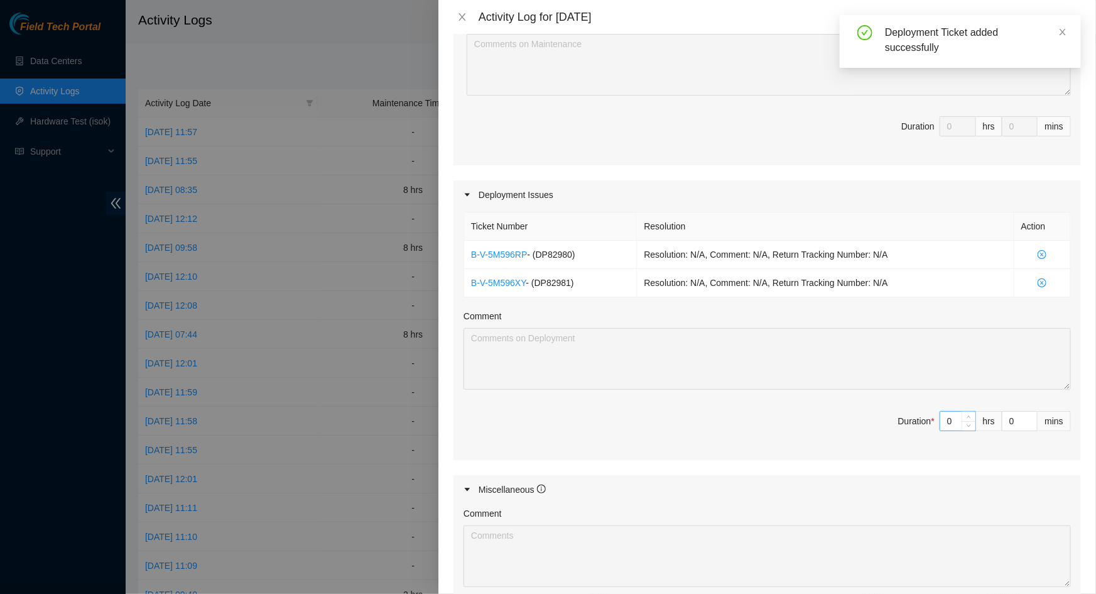
click at [952, 420] on input "0" at bounding box center [957, 420] width 35 height 19
type input "8"
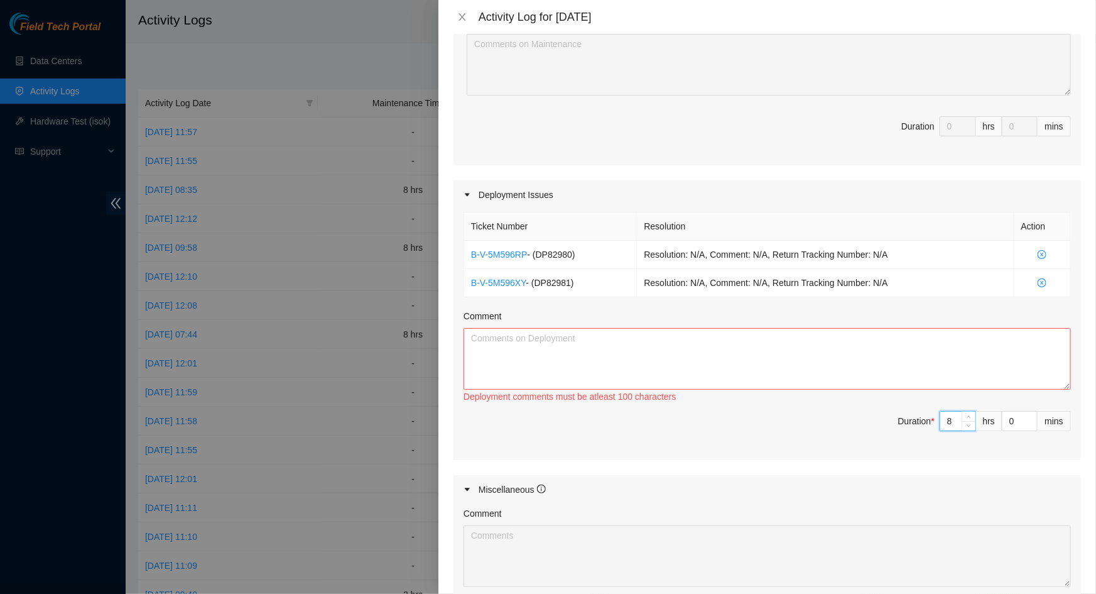
type input "8"
click at [747, 356] on textarea "Comment" at bounding box center [767, 359] width 607 height 62
paste textarea "DP79442 -Prepared and ran fiber through the patch panel DP74246, DP74249, DP829…"
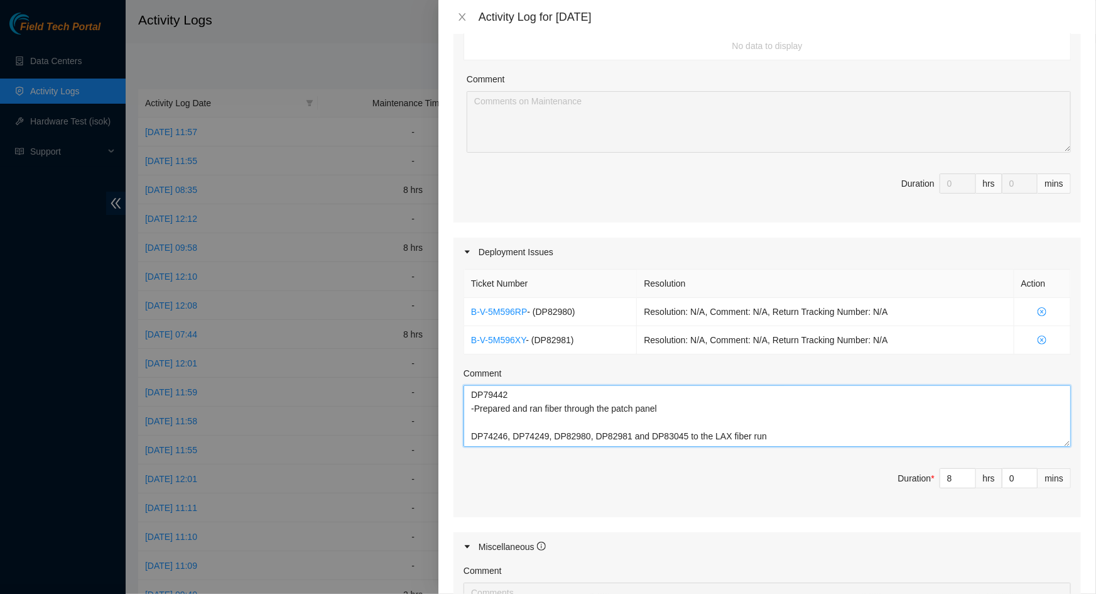
scroll to position [0, 0]
click at [479, 393] on textarea "DP79442 -Prepared and ran fiber through the patch panel DP74246, DP74249, DP829…" at bounding box center [767, 416] width 607 height 62
click at [489, 396] on textarea "DP79442 -Prepared and ran fiber through the patch panel DP74246, DP74249, DP829…" at bounding box center [767, 416] width 607 height 62
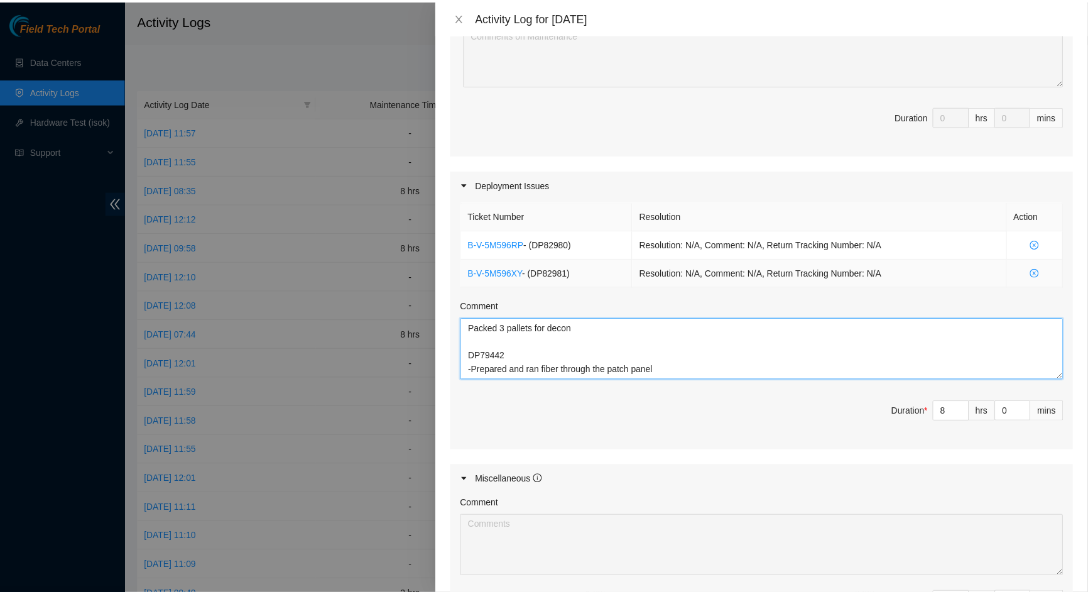
scroll to position [477, 0]
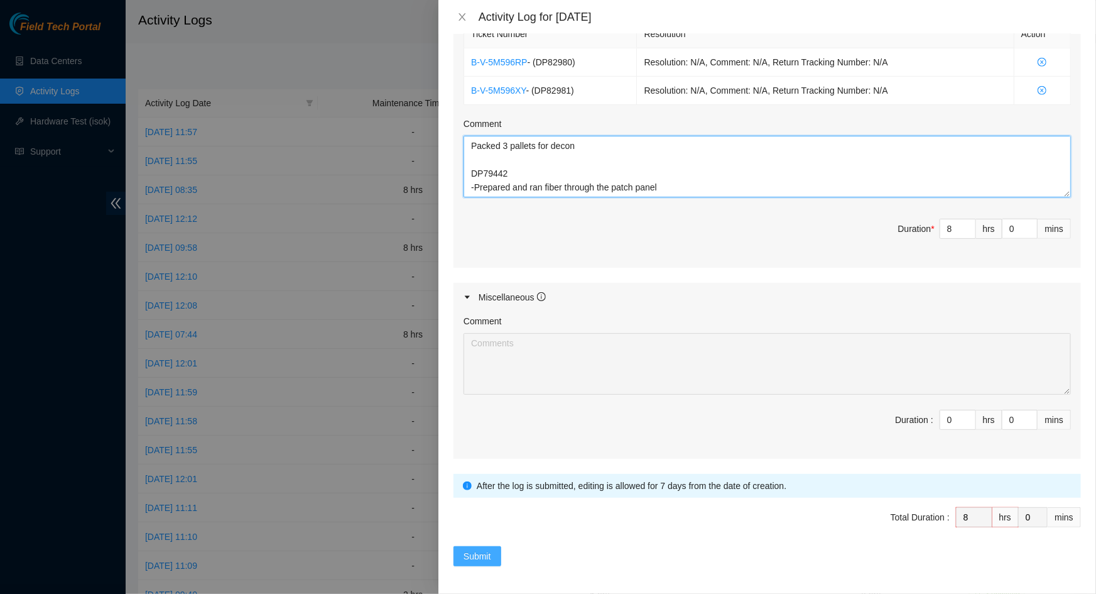
type textarea "Packed 3 pallets for decon DP79442 -Prepared and ran fiber through the patch pa…"
click at [483, 546] on button "Submit" at bounding box center [478, 556] width 48 height 20
